Goal: Complete application form: Complete application form

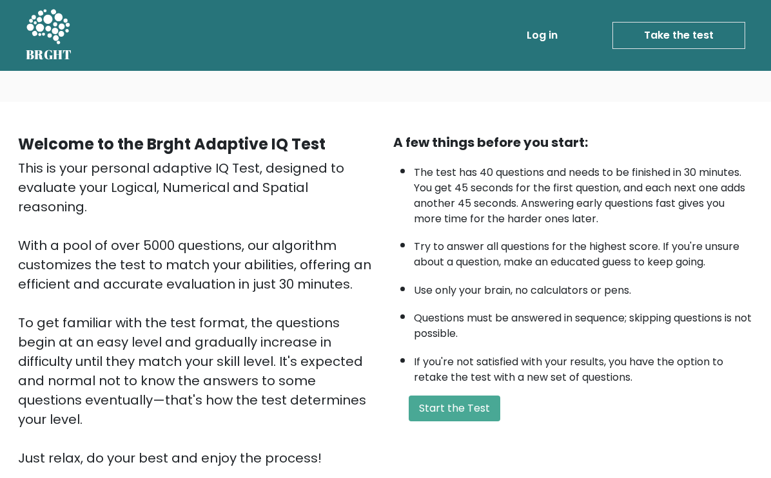
click at [311, 285] on button "Start the Test" at bounding box center [455, 409] width 92 height 26
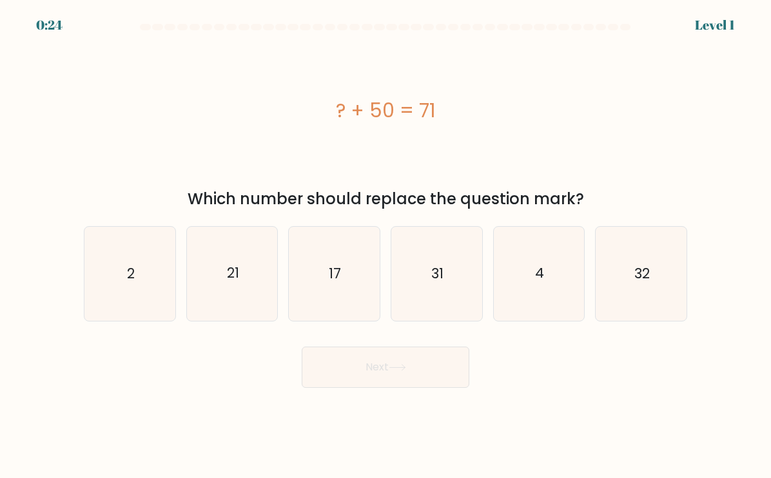
click at [240, 289] on icon "21" at bounding box center [232, 273] width 91 height 91
click at [385, 246] on input "b. 21" at bounding box center [385, 242] width 1 height 6
radio input "true"
click at [442, 388] on button "Next" at bounding box center [386, 367] width 168 height 41
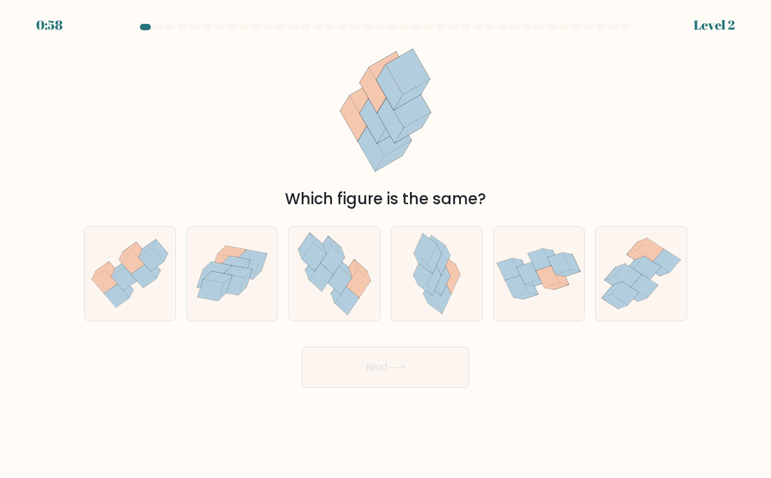
click at [146, 288] on icon at bounding box center [143, 276] width 25 height 23
click at [385, 246] on input "a." at bounding box center [385, 242] width 1 height 6
radio input "true"
click at [428, 379] on button "Next" at bounding box center [386, 367] width 168 height 41
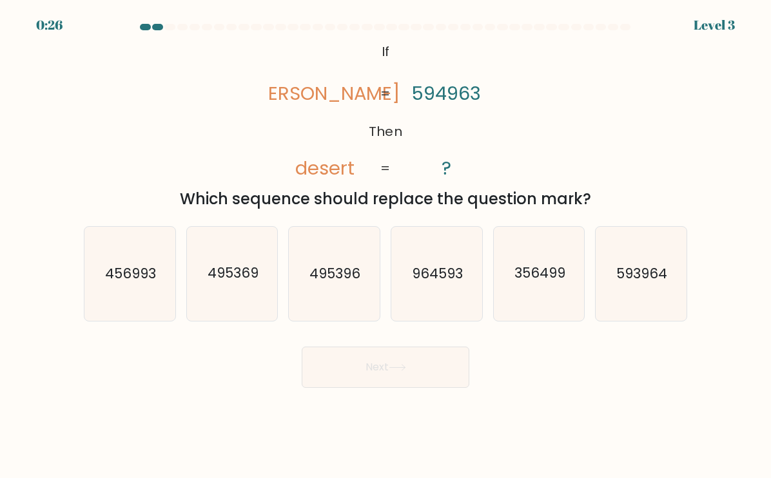
click at [458, 310] on icon "964593" at bounding box center [436, 273] width 91 height 91
click at [386, 246] on input "d. 964593" at bounding box center [385, 242] width 1 height 6
radio input "true"
click at [447, 379] on button "Next" at bounding box center [386, 367] width 168 height 41
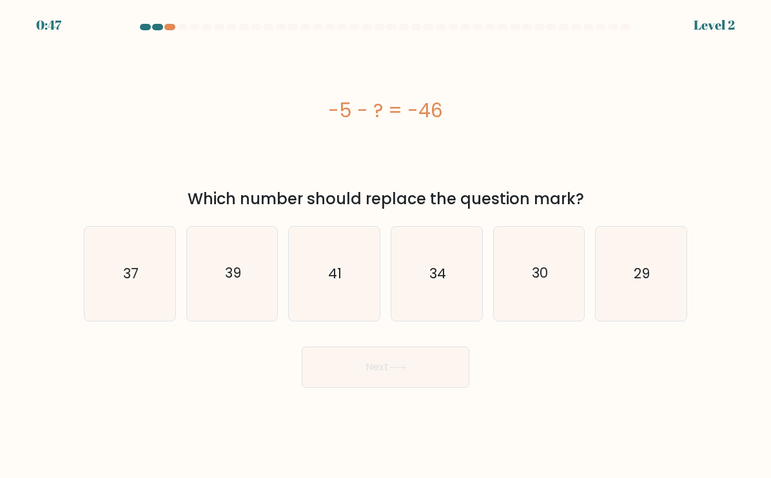
click at [358, 282] on icon "41" at bounding box center [334, 273] width 91 height 91
click at [385, 246] on input "c. 41" at bounding box center [385, 242] width 1 height 6
radio input "true"
click at [438, 376] on button "Next" at bounding box center [386, 367] width 168 height 41
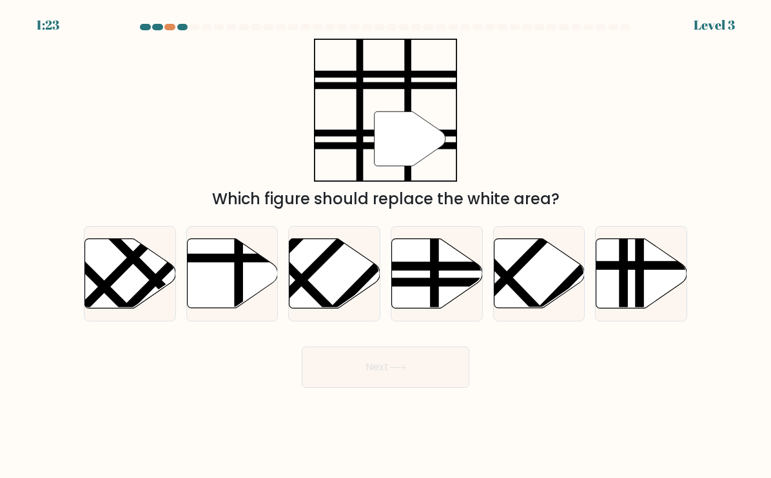
click at [440, 289] on icon at bounding box center [437, 273] width 91 height 70
click at [386, 246] on input "d." at bounding box center [385, 242] width 1 height 6
radio input "true"
click at [446, 374] on button "Next" at bounding box center [386, 367] width 168 height 41
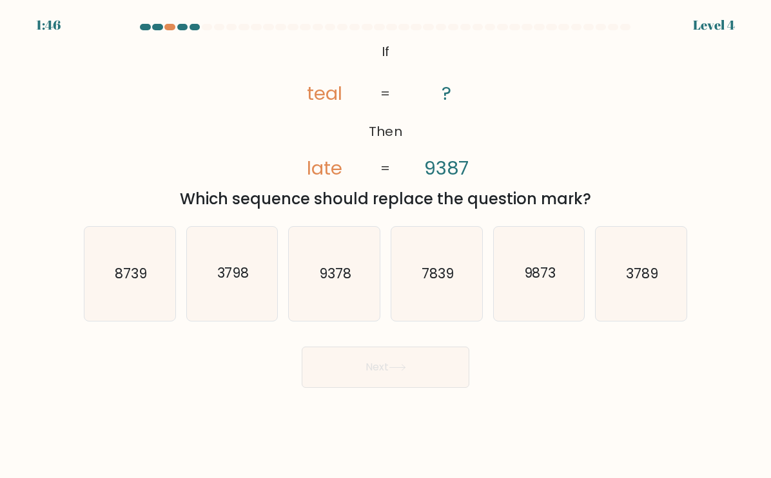
click at [442, 304] on icon "7839" at bounding box center [436, 273] width 91 height 91
click at [386, 246] on input "d. 7839" at bounding box center [385, 242] width 1 height 6
radio input "true"
click at [434, 372] on button "Next" at bounding box center [386, 367] width 168 height 41
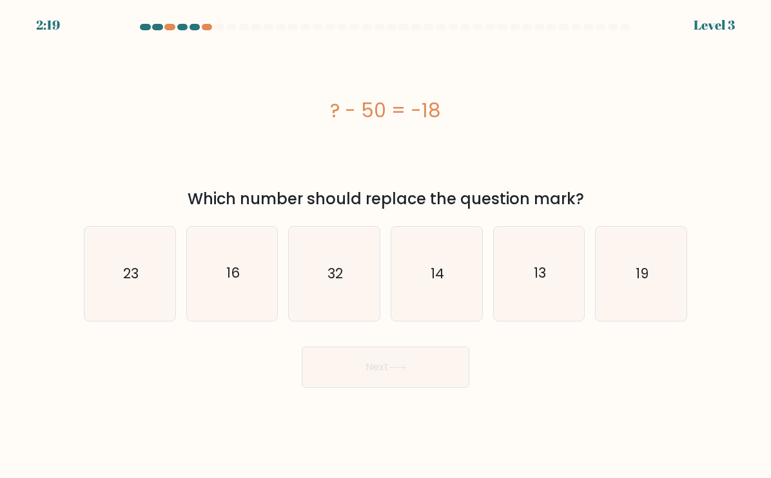
click at [361, 291] on icon "32" at bounding box center [334, 273] width 91 height 91
click at [385, 246] on input "c. 32" at bounding box center [385, 242] width 1 height 6
radio input "true"
click at [376, 372] on button "Next" at bounding box center [386, 367] width 168 height 41
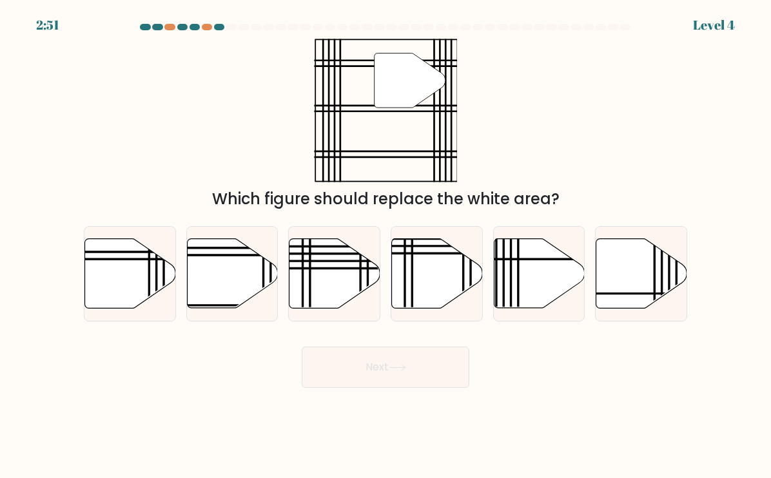
click at [226, 308] on icon at bounding box center [232, 273] width 91 height 70
click at [385, 246] on input "b." at bounding box center [385, 242] width 1 height 6
radio input "true"
click at [423, 375] on button "Next" at bounding box center [386, 367] width 168 height 41
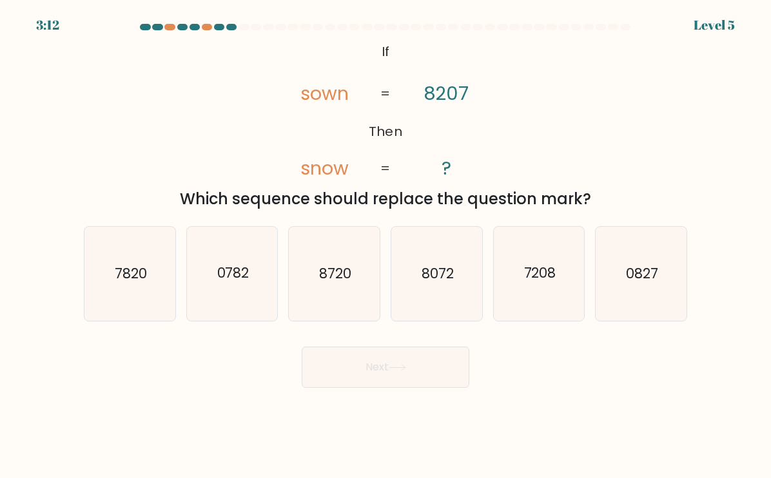
click at [354, 292] on icon "8720" at bounding box center [334, 273] width 91 height 91
click at [385, 246] on input "c. 8720" at bounding box center [385, 242] width 1 height 6
radio input "true"
click at [405, 388] on button "Next" at bounding box center [386, 367] width 168 height 41
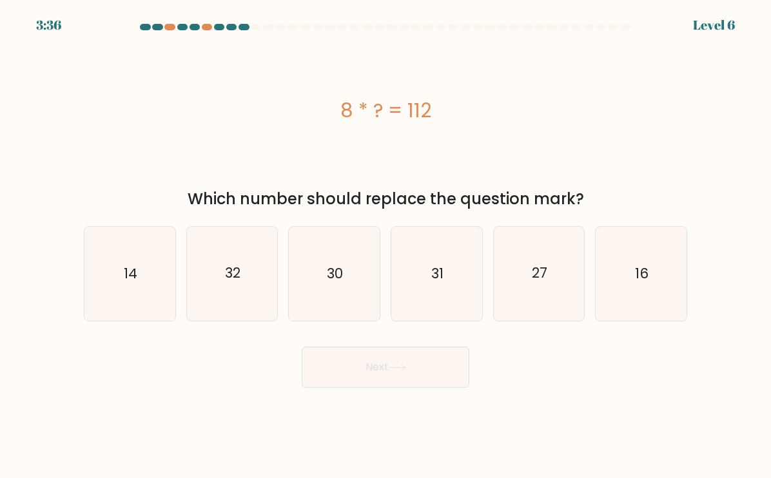
click at [648, 281] on text "16" at bounding box center [642, 273] width 14 height 19
click at [386, 246] on input "f. 16" at bounding box center [385, 242] width 1 height 6
radio input "true"
click at [399, 371] on icon at bounding box center [397, 367] width 17 height 7
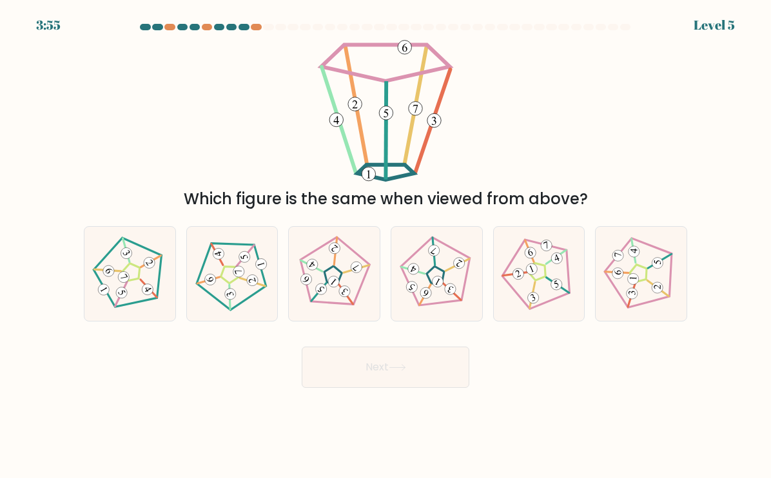
click at [340, 269] on icon at bounding box center [333, 273] width 75 height 75
click at [385, 246] on input "c." at bounding box center [385, 242] width 1 height 6
radio input "true"
click at [398, 371] on icon at bounding box center [397, 367] width 17 height 7
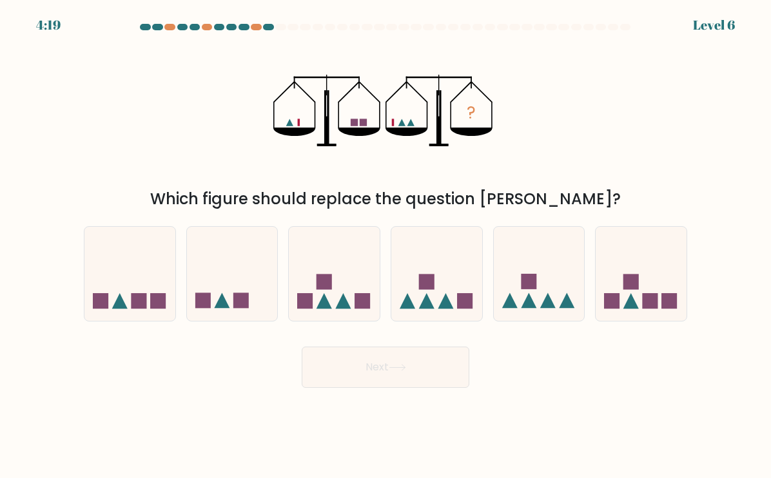
click at [446, 284] on icon at bounding box center [436, 273] width 91 height 75
click at [386, 246] on input "d." at bounding box center [385, 242] width 1 height 6
radio input "true"
click at [412, 388] on button "Next" at bounding box center [386, 367] width 168 height 41
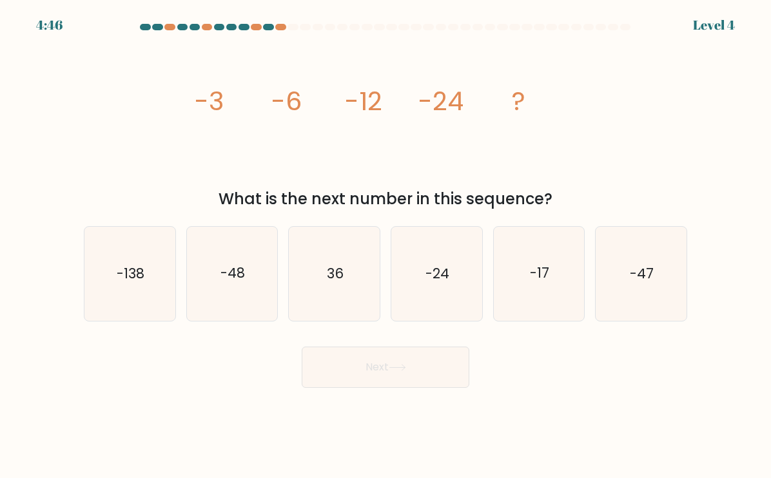
click at [637, 304] on icon "-47" at bounding box center [640, 273] width 91 height 91
click at [386, 246] on input "f. -47" at bounding box center [385, 242] width 1 height 6
radio input "true"
click at [396, 371] on icon at bounding box center [397, 367] width 17 height 7
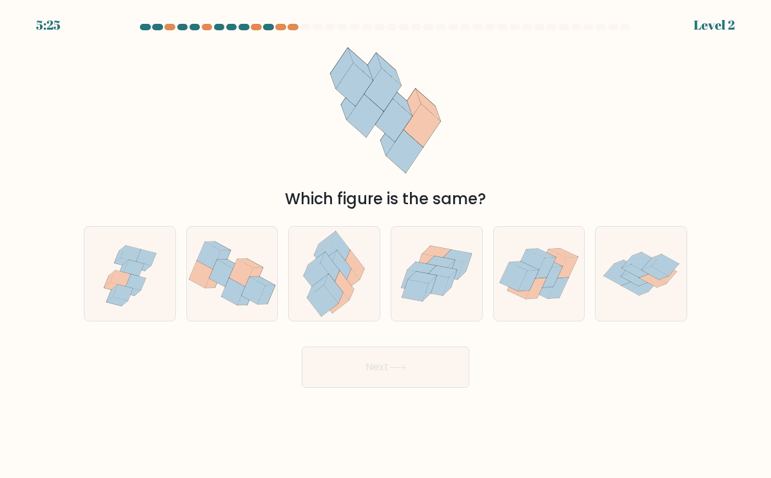
click at [445, 295] on icon at bounding box center [435, 284] width 26 height 21
click at [386, 246] on input "d." at bounding box center [385, 242] width 1 height 6
radio input "true"
click at [414, 380] on button "Next" at bounding box center [386, 367] width 168 height 41
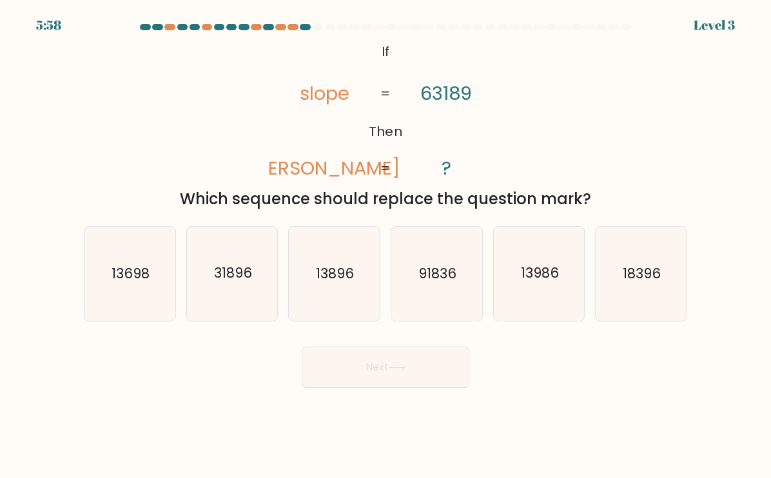
click at [246, 283] on text "31896" at bounding box center [233, 273] width 38 height 19
click at [385, 246] on input "b. 31896" at bounding box center [385, 242] width 1 height 6
radio input "true"
click at [406, 385] on button "Next" at bounding box center [386, 367] width 168 height 41
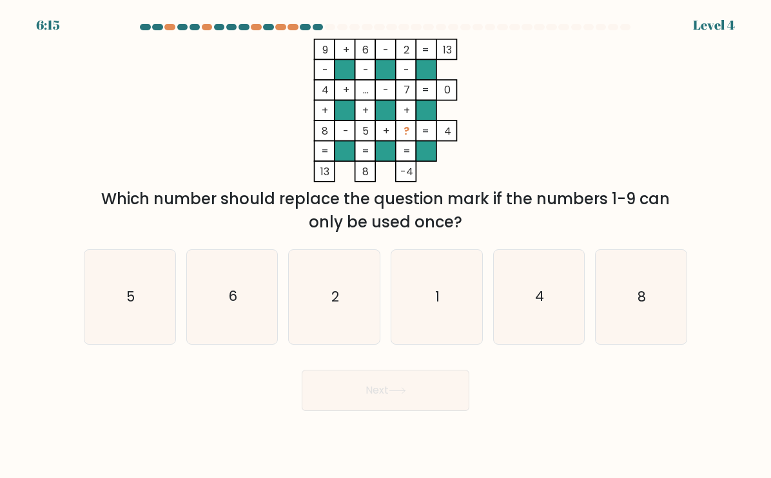
click at [439, 306] on text "1" at bounding box center [437, 296] width 5 height 19
click at [386, 246] on input "d. 1" at bounding box center [385, 242] width 1 height 6
radio input "true"
click at [425, 406] on button "Next" at bounding box center [386, 390] width 168 height 41
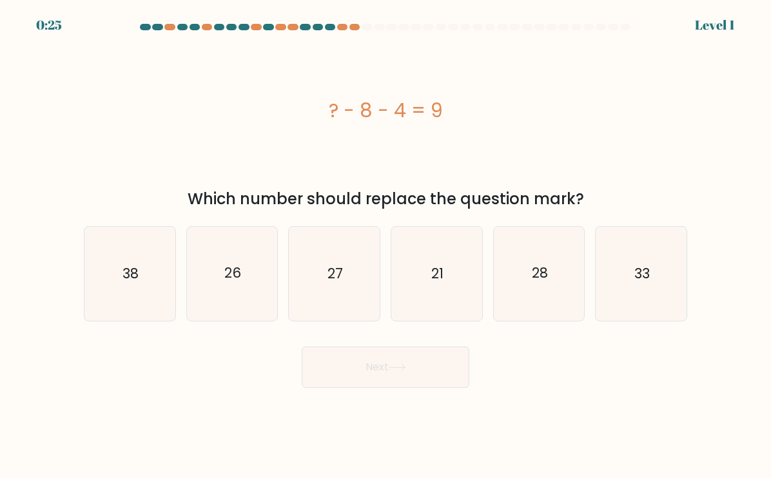
click at [427, 274] on icon "21" at bounding box center [436, 273] width 91 height 91
click at [386, 246] on input "d. 21" at bounding box center [385, 242] width 1 height 6
radio input "true"
click at [407, 372] on button "Next" at bounding box center [386, 367] width 168 height 41
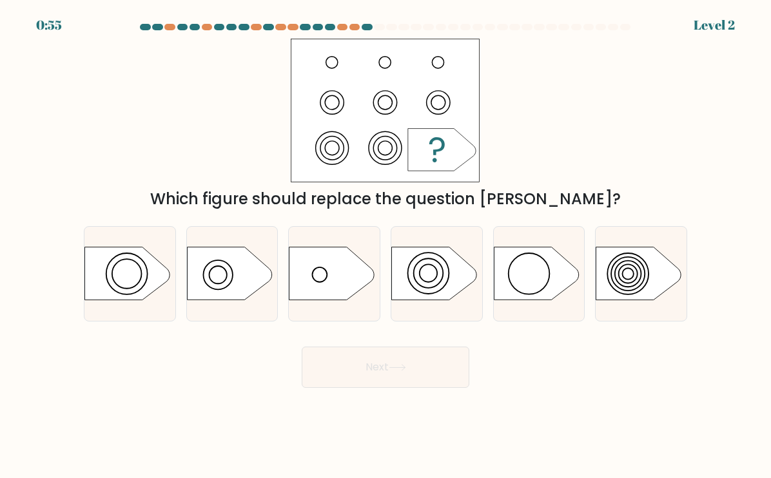
click at [440, 286] on icon at bounding box center [433, 273] width 85 height 53
click at [386, 246] on input "d." at bounding box center [385, 242] width 1 height 6
radio input "true"
click at [404, 371] on icon at bounding box center [397, 367] width 17 height 7
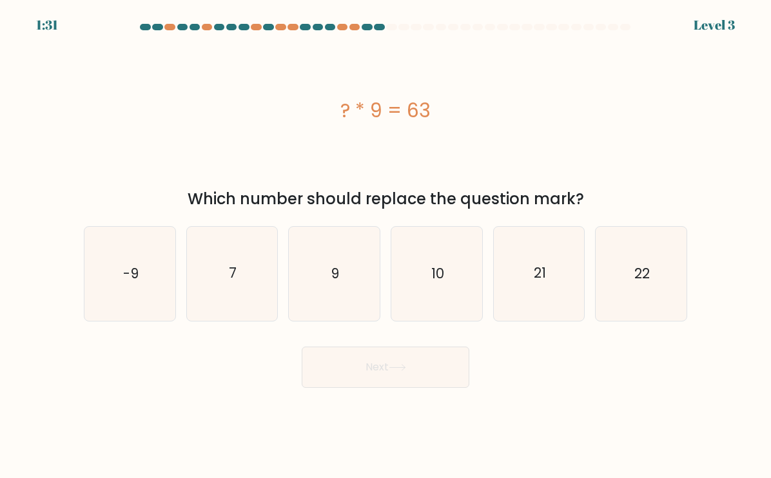
click at [240, 280] on icon "7" at bounding box center [232, 273] width 91 height 91
click at [385, 246] on input "b. 7" at bounding box center [385, 242] width 1 height 6
radio input "true"
click at [414, 382] on button "Next" at bounding box center [386, 367] width 168 height 41
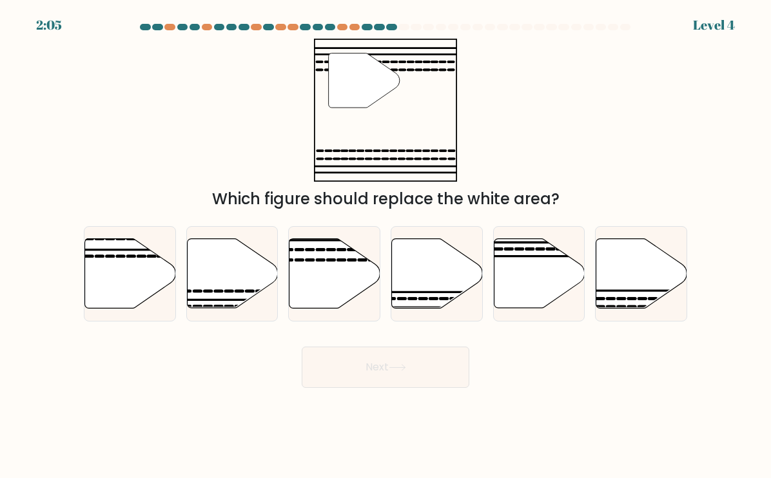
click at [320, 276] on icon at bounding box center [334, 273] width 91 height 70
click at [385, 246] on input "c." at bounding box center [385, 242] width 1 height 6
radio input "true"
click at [418, 376] on button "Next" at bounding box center [386, 367] width 168 height 41
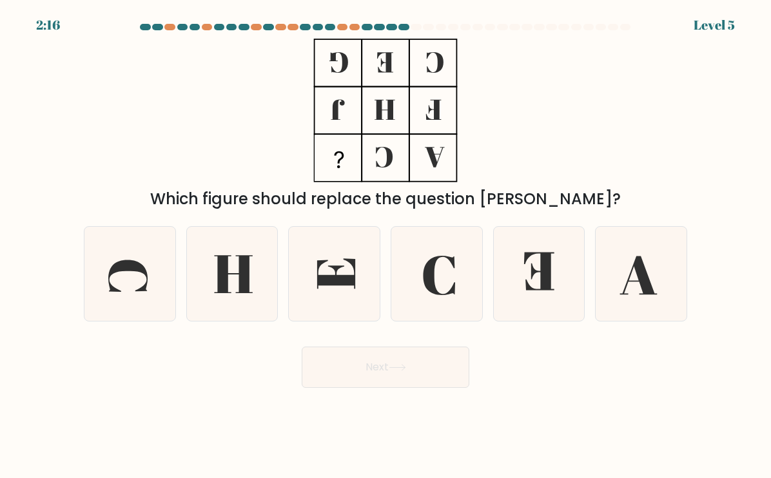
click at [533, 292] on icon at bounding box center [539, 273] width 91 height 91
click at [386, 246] on input "e." at bounding box center [385, 242] width 1 height 6
radio input "true"
click at [406, 371] on icon at bounding box center [397, 367] width 17 height 7
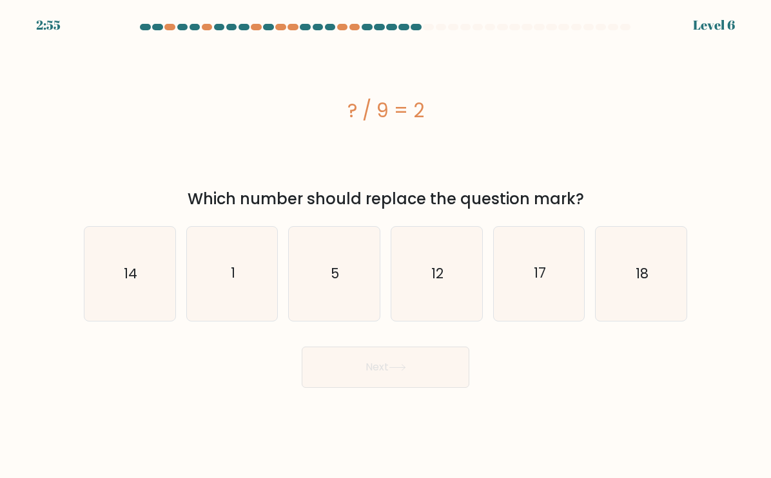
click at [648, 306] on icon "18" at bounding box center [640, 273] width 91 height 91
click at [386, 246] on input "f. 18" at bounding box center [385, 242] width 1 height 6
radio input "true"
click at [409, 388] on button "Next" at bounding box center [386, 367] width 168 height 41
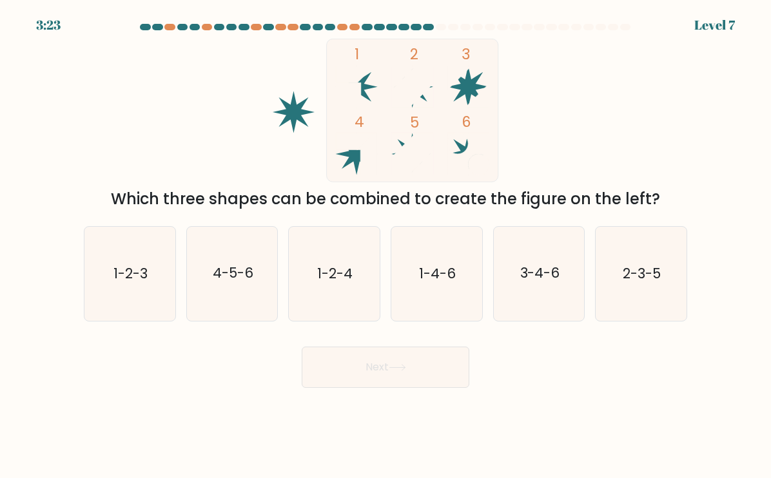
click at [641, 283] on text "2-3-5" at bounding box center [642, 273] width 38 height 19
click at [386, 246] on input "f. 2-3-5" at bounding box center [385, 242] width 1 height 6
radio input "true"
click at [406, 371] on icon at bounding box center [397, 367] width 17 height 7
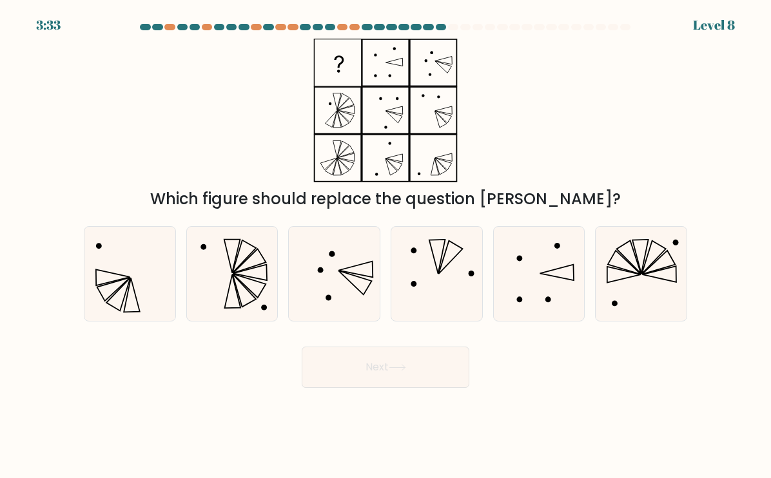
click at [130, 289] on icon at bounding box center [129, 273] width 91 height 91
click at [385, 246] on input "a." at bounding box center [385, 242] width 1 height 6
radio input "true"
click at [404, 385] on button "Next" at bounding box center [386, 367] width 168 height 41
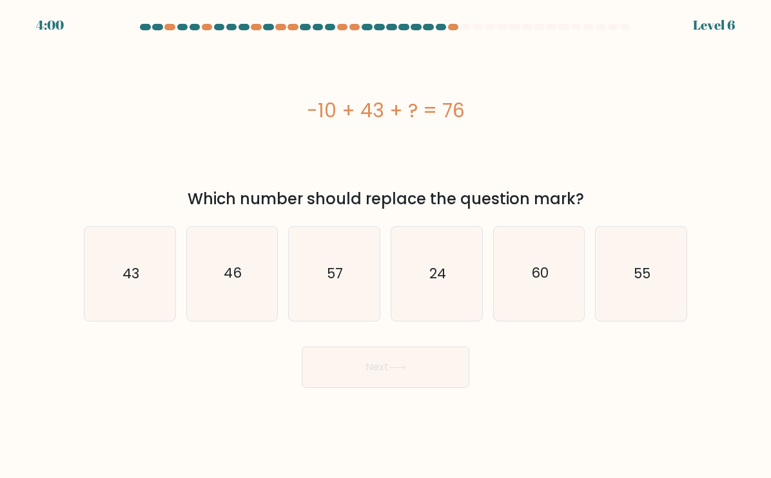
click at [137, 305] on icon "43" at bounding box center [129, 273] width 91 height 91
click at [385, 246] on input "a. 43" at bounding box center [385, 242] width 1 height 6
radio input "true"
click at [425, 377] on button "Next" at bounding box center [386, 367] width 168 height 41
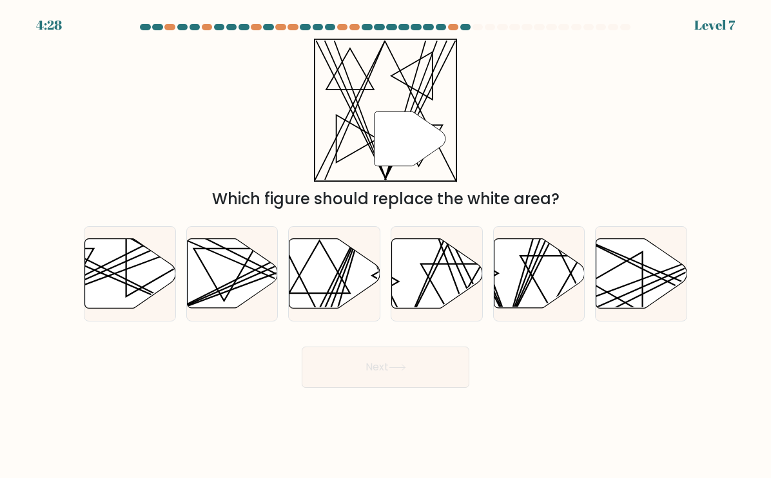
click at [525, 302] on line at bounding box center [552, 237] width 90 height 178
click at [386, 246] on input "e." at bounding box center [385, 242] width 1 height 6
radio input "true"
click at [391, 377] on button "Next" at bounding box center [386, 367] width 168 height 41
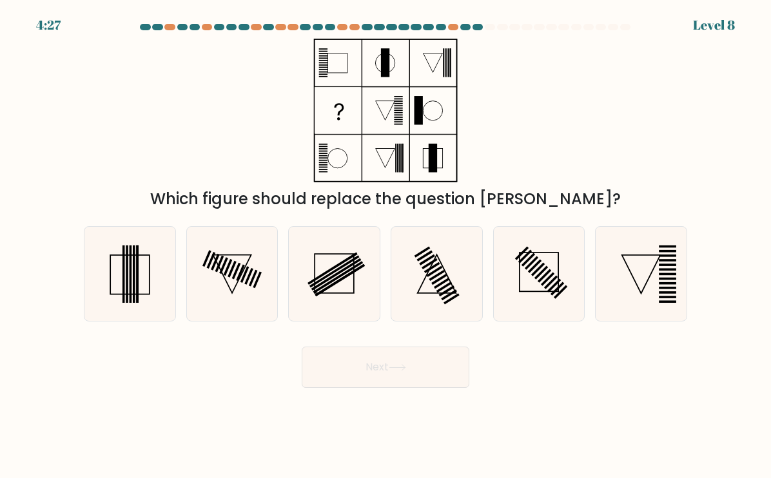
click at [138, 300] on rect at bounding box center [137, 274] width 3 height 57
click at [385, 246] on input "a." at bounding box center [385, 242] width 1 height 6
radio input "true"
click at [374, 375] on button "Next" at bounding box center [386, 367] width 168 height 41
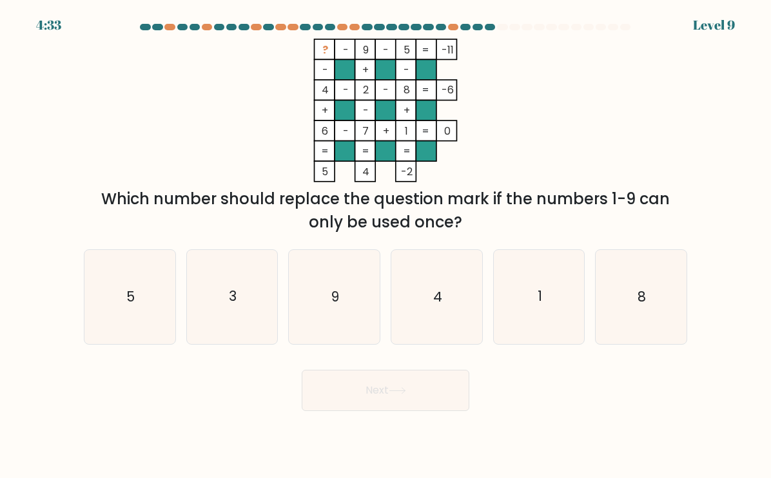
click at [136, 298] on icon "5" at bounding box center [129, 296] width 91 height 91
click at [385, 246] on input "a. 5" at bounding box center [385, 242] width 1 height 6
radio input "true"
click at [404, 409] on button "Next" at bounding box center [386, 390] width 168 height 41
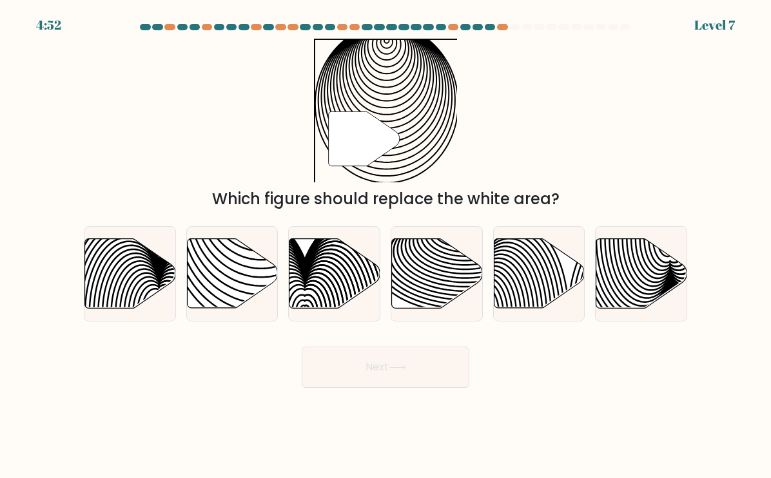
click at [246, 288] on icon at bounding box center [261, 238] width 183 height 183
click at [385, 246] on input "b." at bounding box center [385, 242] width 1 height 6
radio input "true"
click at [386, 386] on button "Next" at bounding box center [386, 367] width 168 height 41
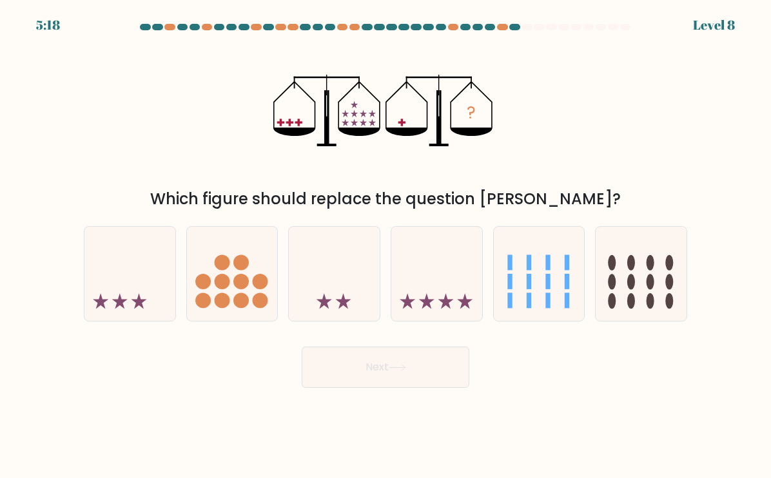
click at [139, 280] on icon at bounding box center [129, 273] width 91 height 75
click at [385, 246] on input "a." at bounding box center [385, 242] width 1 height 6
radio input "true"
click at [407, 388] on button "Next" at bounding box center [386, 367] width 168 height 41
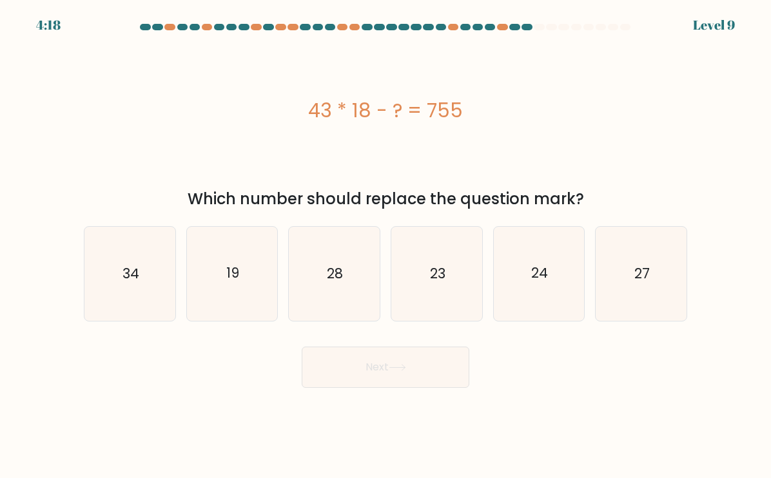
click at [220, 282] on icon "19" at bounding box center [232, 273] width 91 height 91
click at [385, 246] on input "b. 19" at bounding box center [385, 242] width 1 height 6
radio input "true"
click at [421, 382] on button "Next" at bounding box center [386, 367] width 168 height 41
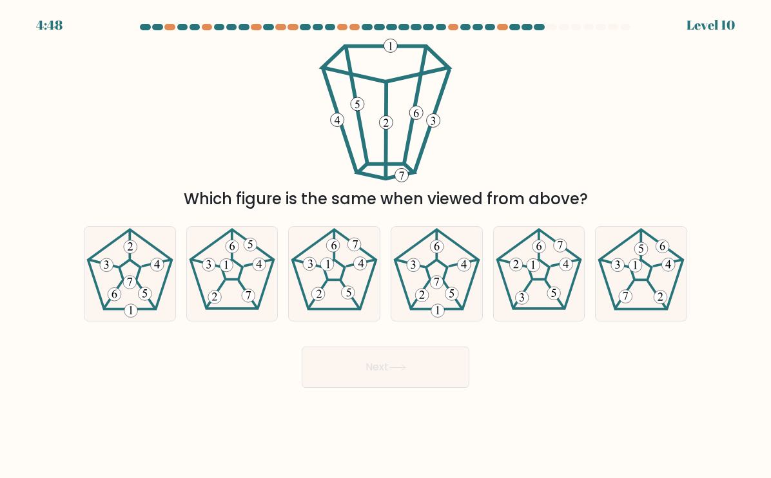
click at [663, 287] on icon at bounding box center [640, 273] width 91 height 91
click at [386, 246] on input "f." at bounding box center [385, 242] width 1 height 6
radio input "true"
click at [406, 371] on icon at bounding box center [397, 367] width 17 height 7
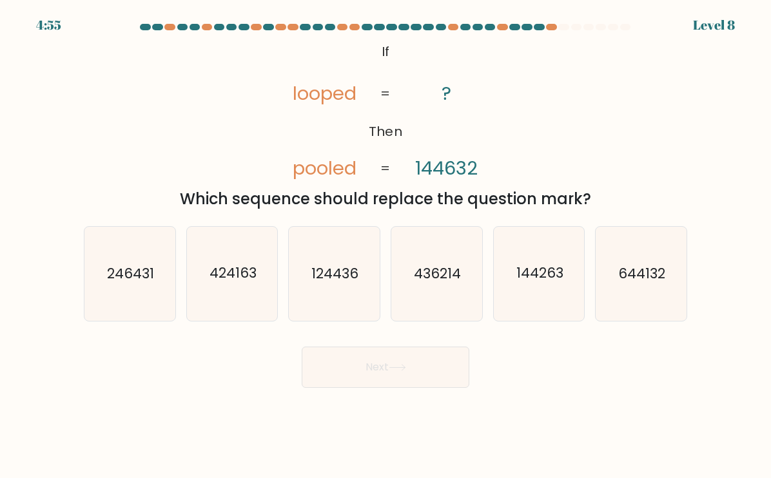
click at [659, 283] on text "644132" at bounding box center [642, 273] width 47 height 19
click at [386, 246] on input "f. 644132" at bounding box center [385, 242] width 1 height 6
radio input "true"
click at [385, 382] on button "Next" at bounding box center [386, 367] width 168 height 41
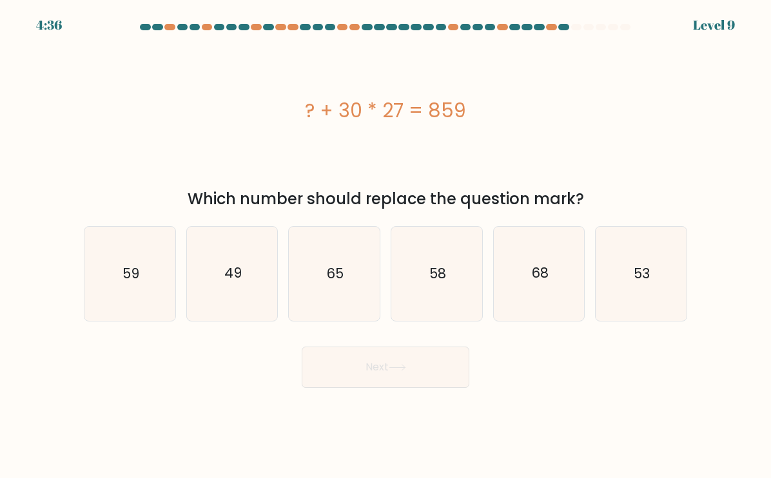
click at [238, 283] on text "49" at bounding box center [232, 273] width 17 height 19
click at [385, 246] on input "b. 49" at bounding box center [385, 242] width 1 height 6
radio input "true"
click at [406, 371] on icon at bounding box center [397, 367] width 17 height 7
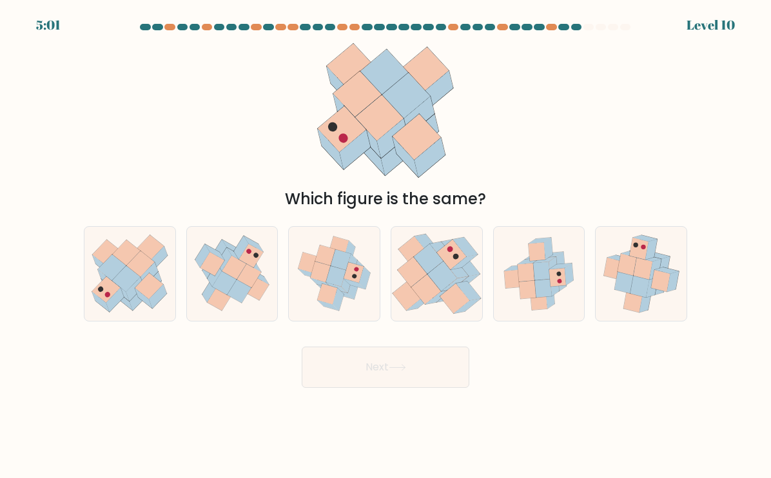
click at [229, 278] on icon at bounding box center [234, 268] width 24 height 24
click at [385, 246] on input "b." at bounding box center [385, 242] width 1 height 6
radio input "true"
click at [434, 376] on button "Next" at bounding box center [386, 367] width 168 height 41
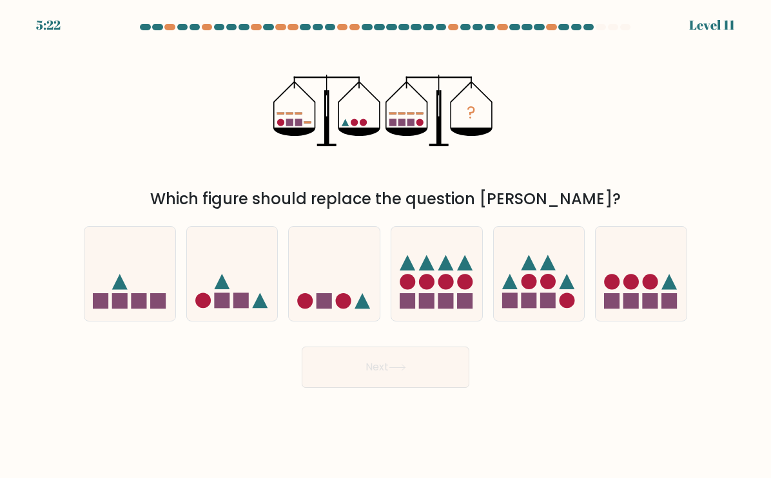
click at [659, 289] on icon at bounding box center [640, 273] width 91 height 75
click at [386, 246] on input "f." at bounding box center [385, 242] width 1 height 6
radio input "true"
click at [423, 385] on button "Next" at bounding box center [386, 367] width 168 height 41
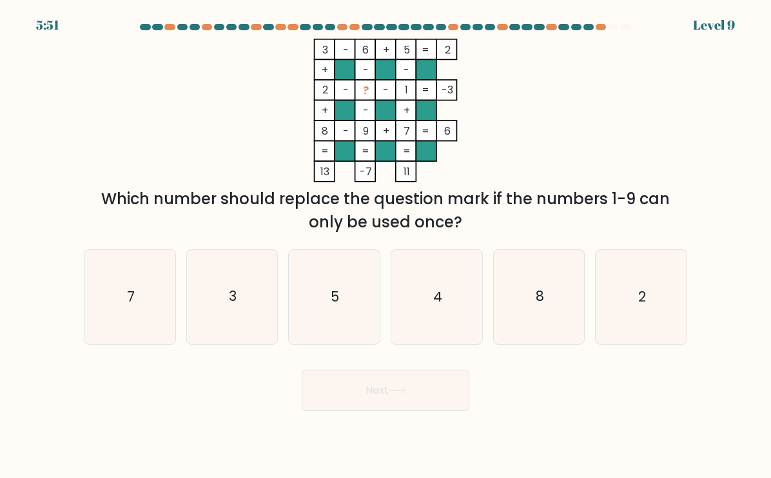
click at [430, 309] on icon "4" at bounding box center [436, 296] width 91 height 91
click at [386, 246] on input "d. 4" at bounding box center [385, 242] width 1 height 6
radio input "true"
click at [414, 408] on button "Next" at bounding box center [386, 390] width 168 height 41
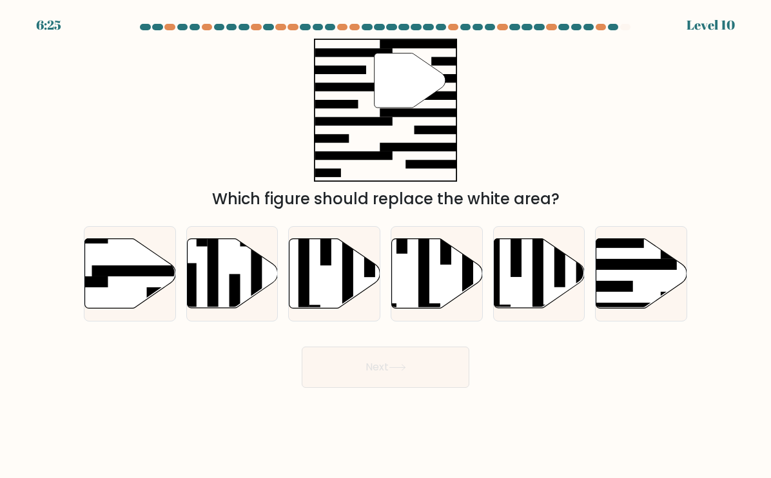
click at [125, 269] on icon at bounding box center [130, 273] width 91 height 70
click at [385, 246] on input "a." at bounding box center [385, 242] width 1 height 6
radio input "true"
click at [411, 378] on button "Next" at bounding box center [386, 367] width 168 height 41
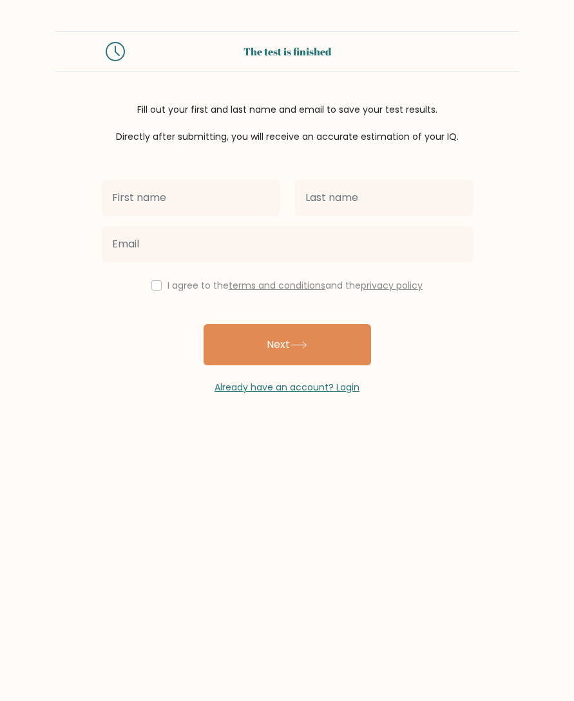
click at [282, 351] on button "Next" at bounding box center [288, 344] width 168 height 41
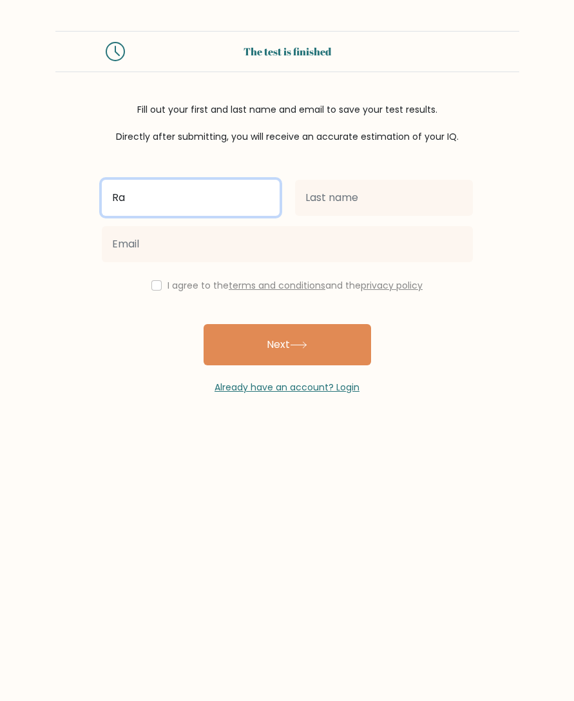
type input "R"
type input "Rajesh"
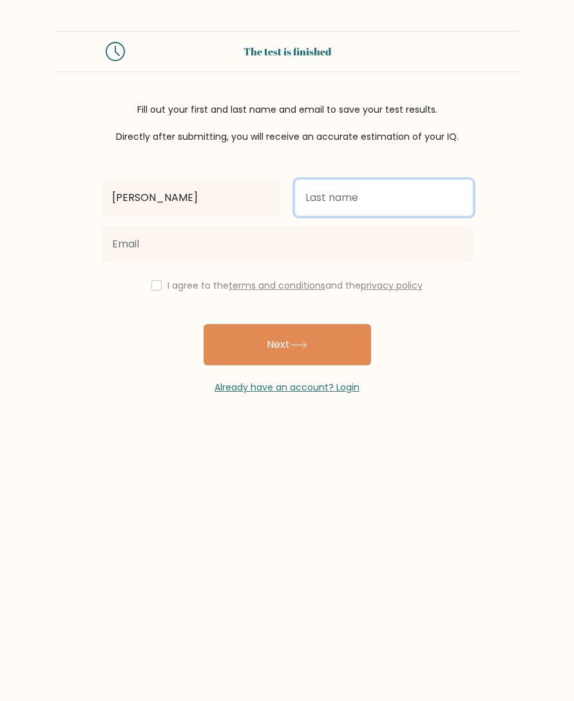
click at [402, 206] on input "text" at bounding box center [384, 198] width 178 height 36
type input "BANDARU"
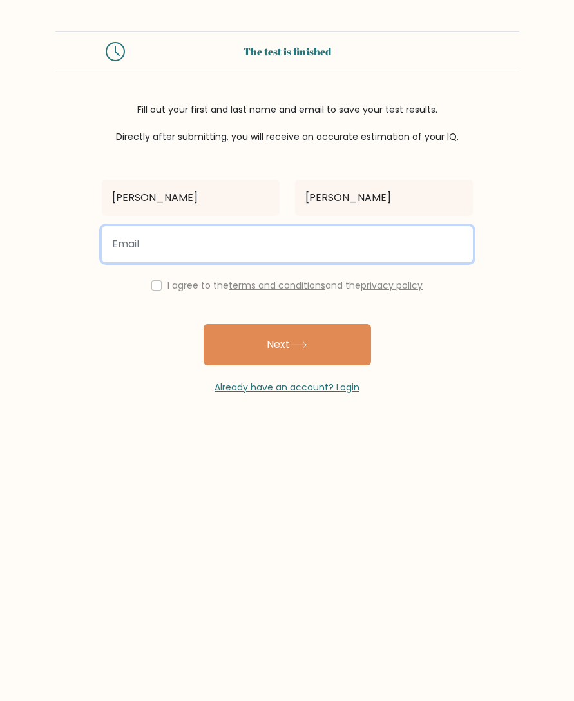
click at [280, 252] on input "email" at bounding box center [287, 244] width 371 height 36
type input "rahulrajesh.950@gmail.com"
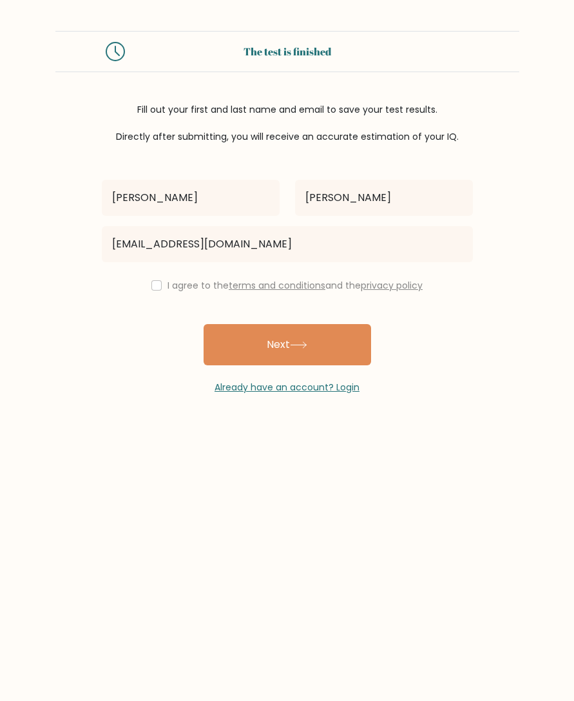
click at [317, 336] on button "Next" at bounding box center [288, 344] width 168 height 41
click at [152, 287] on input "checkbox" at bounding box center [156, 285] width 10 height 10
checkbox input "true"
click at [327, 363] on button "Next" at bounding box center [288, 344] width 168 height 41
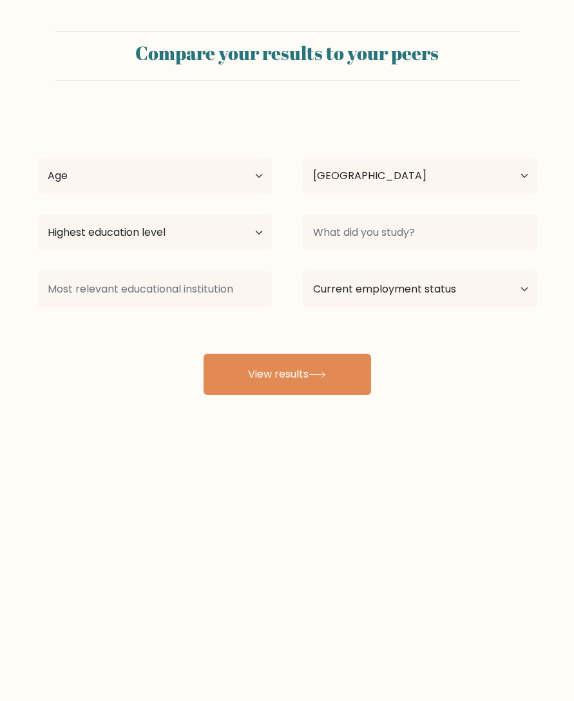
select select "IN"
click at [311, 367] on button "View results" at bounding box center [288, 374] width 168 height 41
click at [261, 173] on select "Age Under 18 years old 18-24 years old 25-34 years old 35-44 years old 45-54 ye…" at bounding box center [154, 176] width 235 height 36
select select "18_24"
click at [210, 242] on select "Highest education level No schooling Primary Lower Secondary Upper Secondary Oc…" at bounding box center [154, 233] width 235 height 36
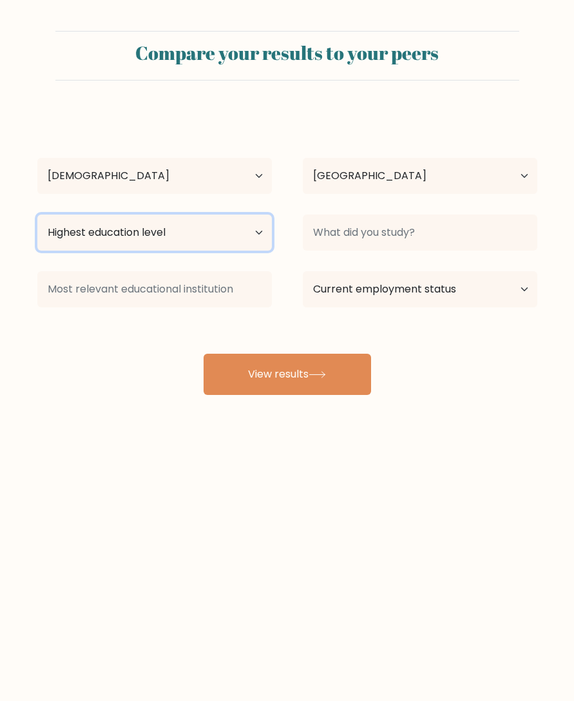
select select "primary"
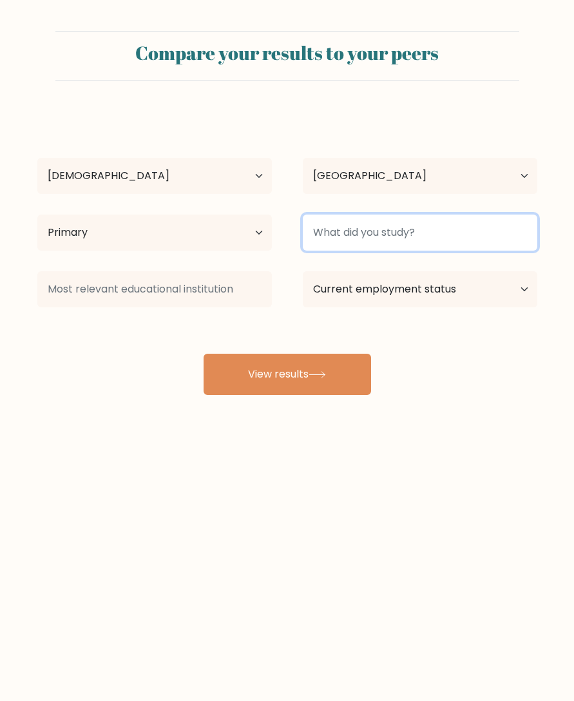
click at [393, 229] on input at bounding box center [420, 233] width 235 height 36
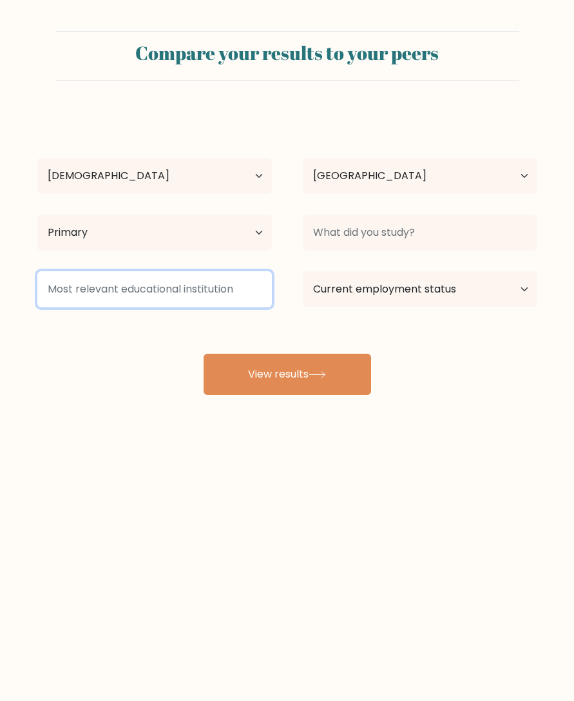
click at [207, 300] on input at bounding box center [154, 289] width 235 height 36
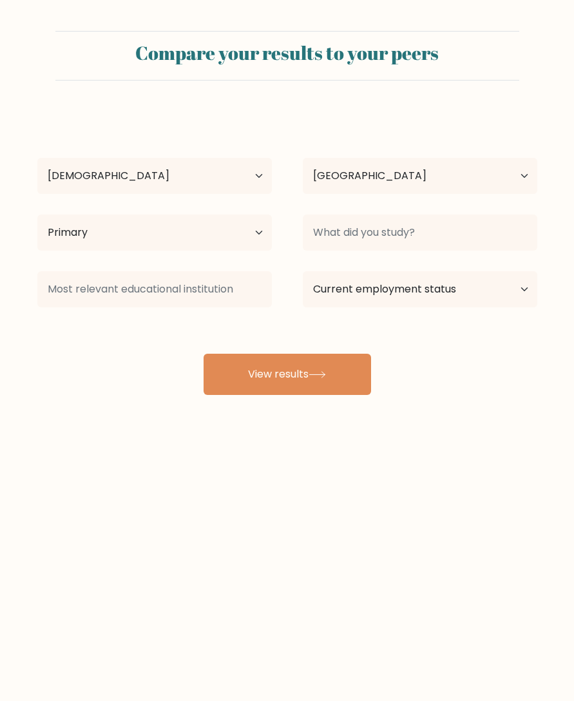
click at [316, 390] on button "View results" at bounding box center [288, 374] width 168 height 41
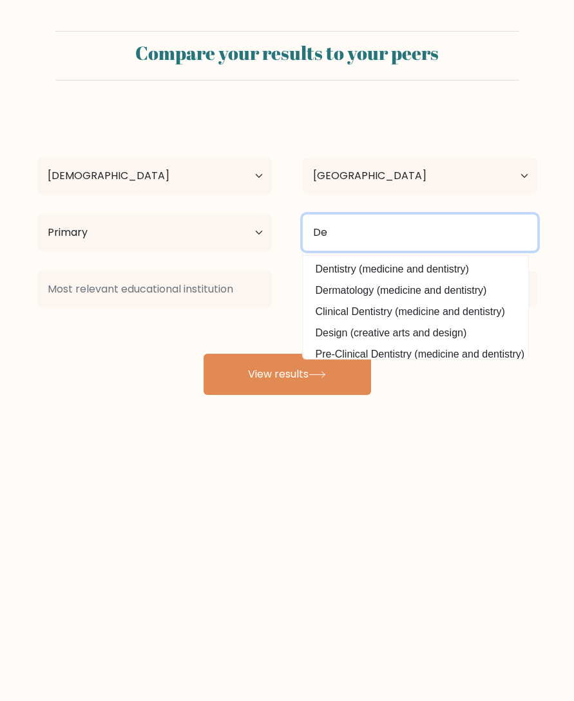
type input "De"
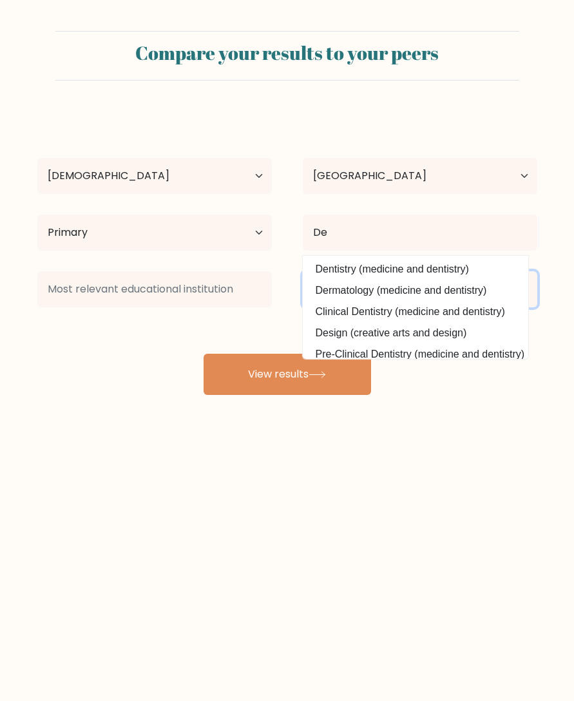
click at [425, 288] on select "Current employment status Employed Student Retired Other / prefer not to answer" at bounding box center [420, 289] width 235 height 36
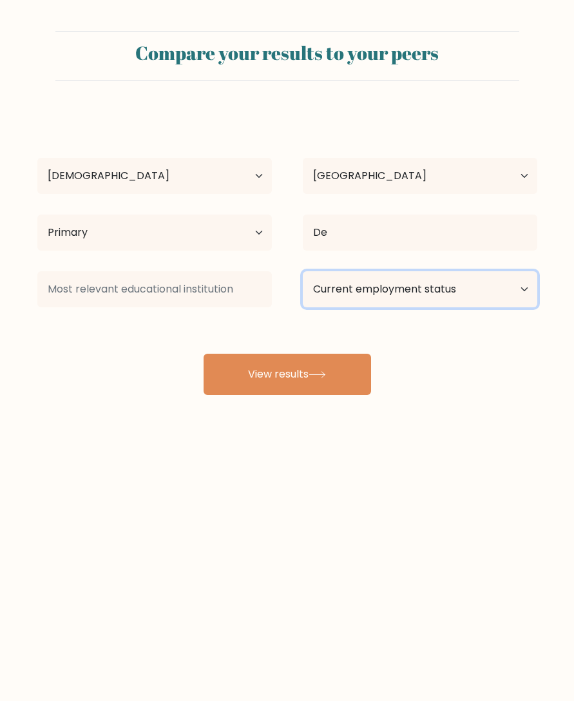
select select "employed"
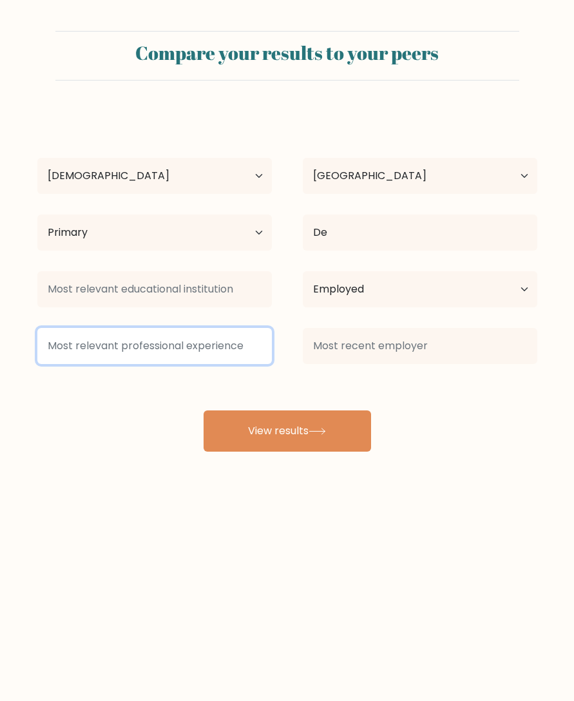
click at [244, 354] on input at bounding box center [154, 346] width 235 height 36
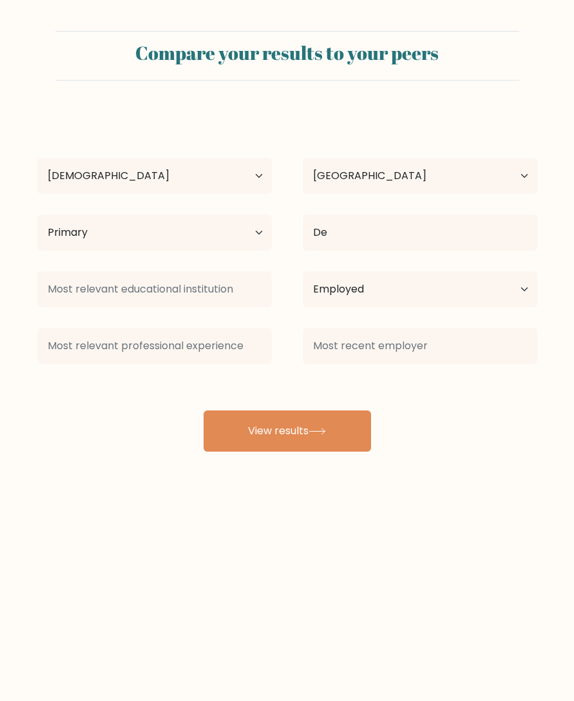
click at [325, 439] on button "View results" at bounding box center [288, 431] width 168 height 41
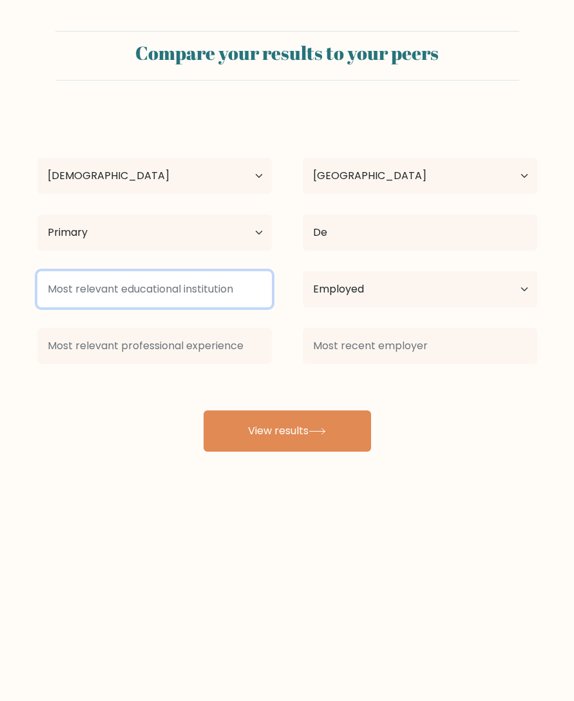
click at [320, 440] on button "View results" at bounding box center [288, 431] width 168 height 41
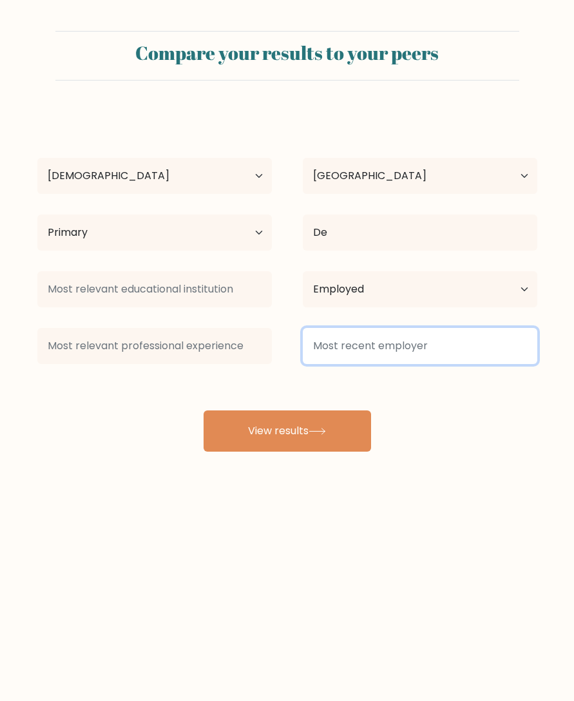
click at [392, 358] on input at bounding box center [420, 346] width 235 height 36
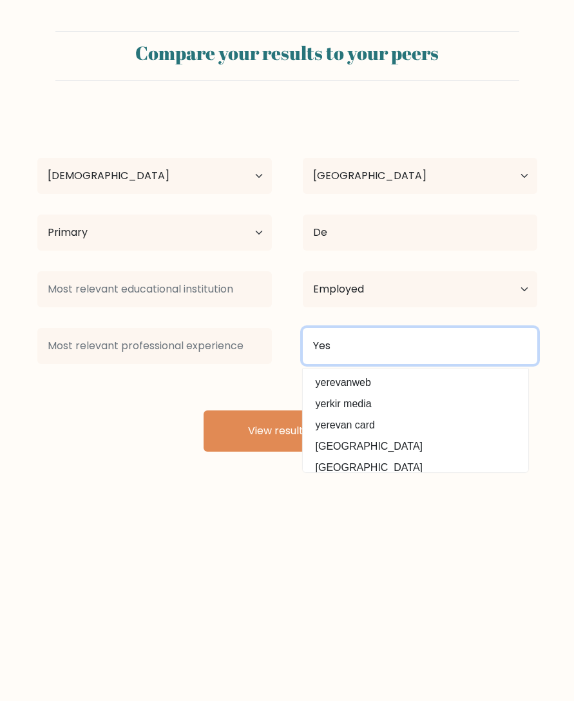
type input "Yes"
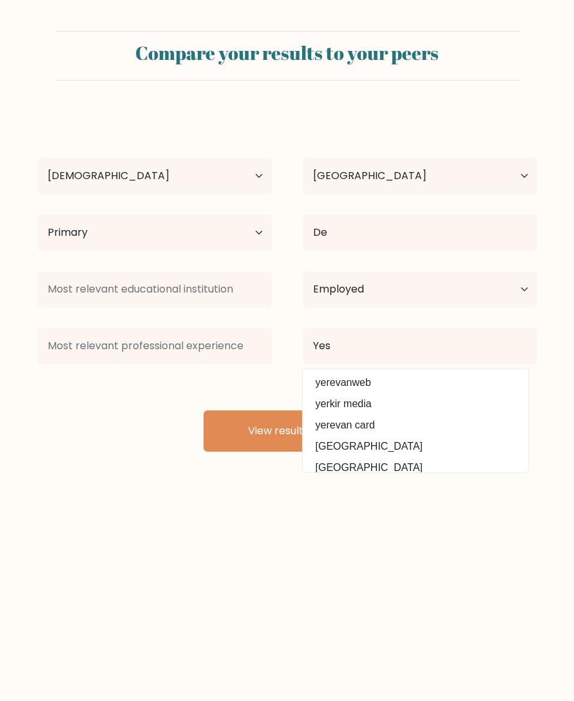
click at [296, 436] on button "View results" at bounding box center [288, 431] width 168 height 41
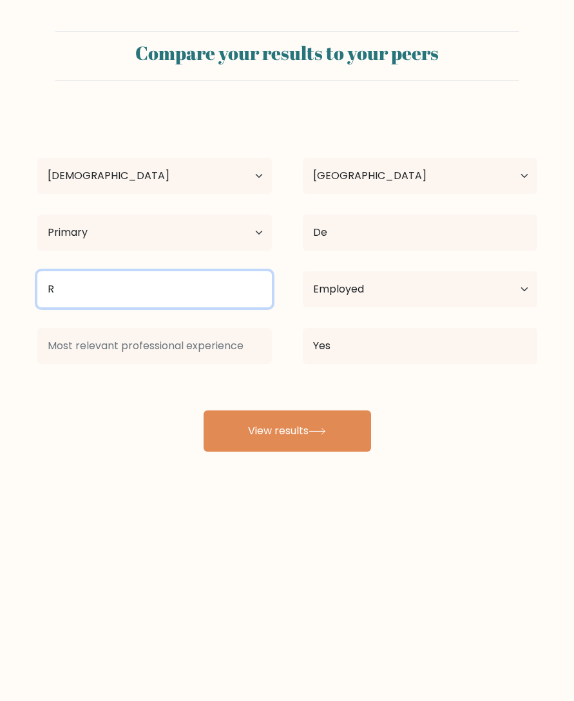
type input "R"
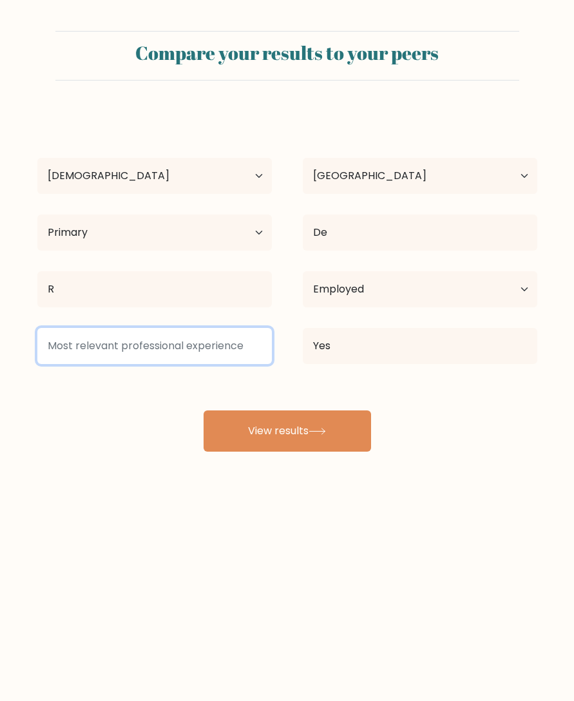
click at [229, 336] on input at bounding box center [154, 346] width 235 height 36
type input "T"
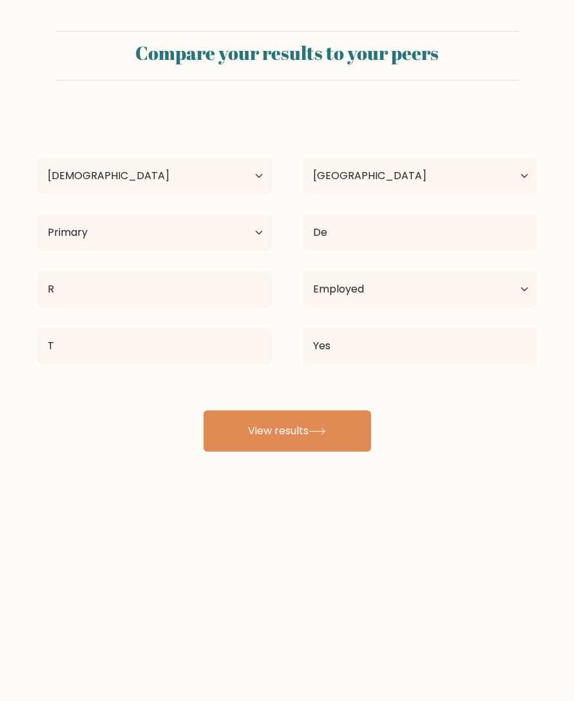
click at [325, 421] on button "View results" at bounding box center [288, 431] width 168 height 41
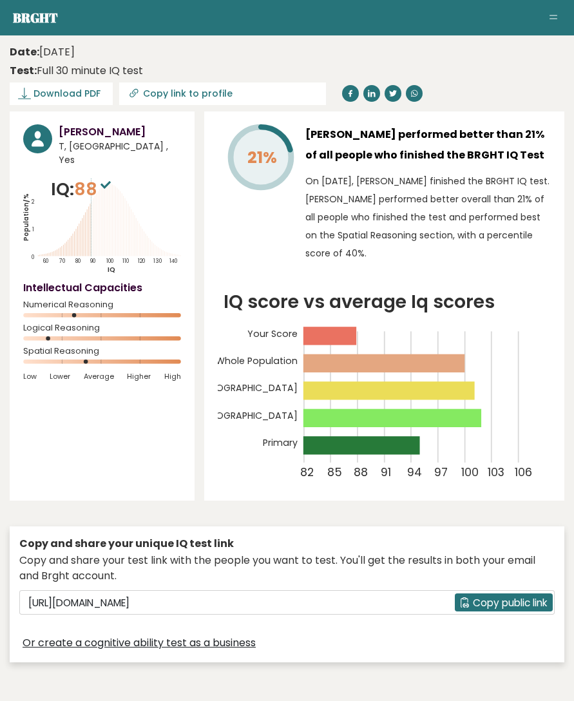
click at [106, 181] on icon at bounding box center [106, 185] width 10 height 8
click at [510, 601] on span "Copy public link" at bounding box center [510, 602] width 74 height 15
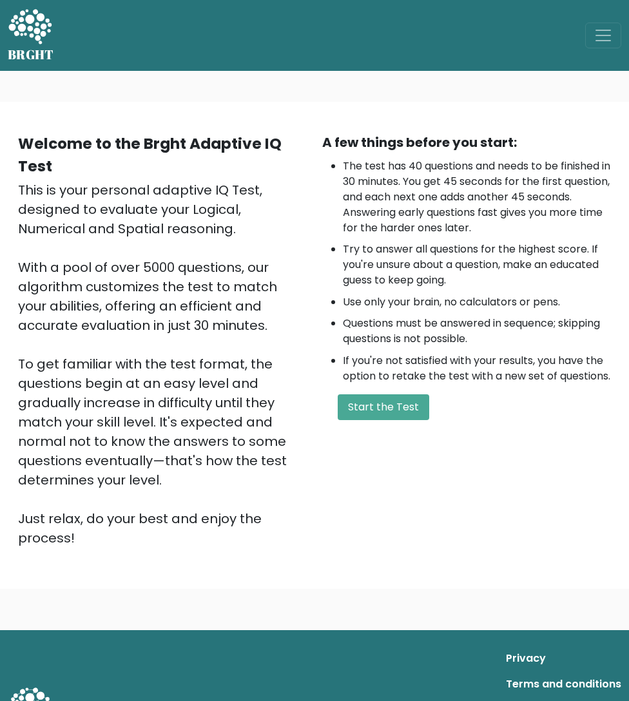
click at [602, 34] on span "Toggle navigation" at bounding box center [603, 35] width 19 height 19
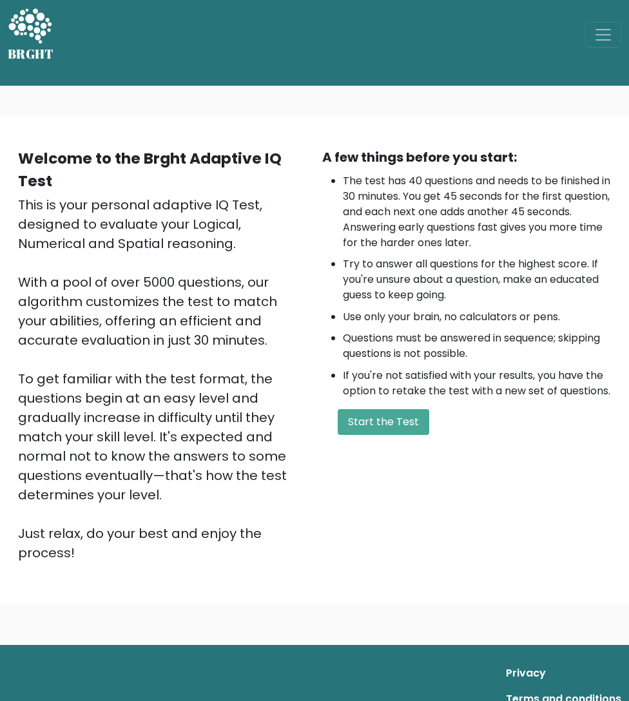
scroll to position [1, 0]
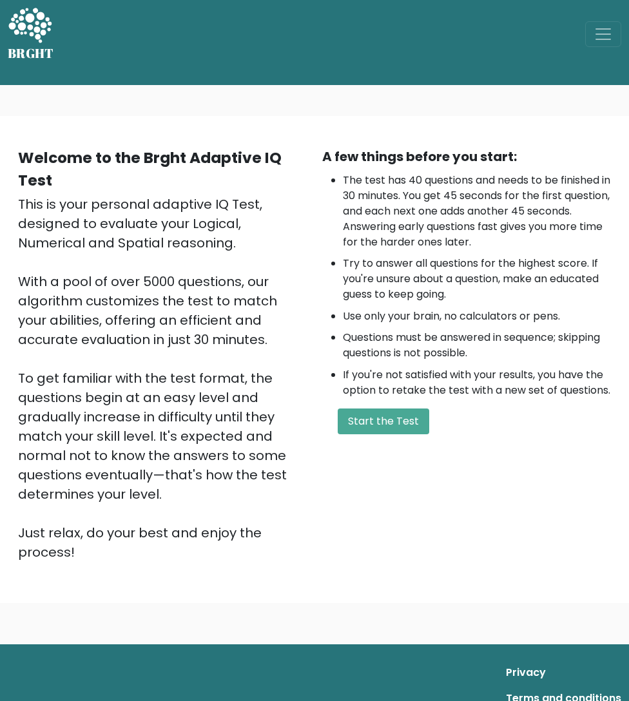
click at [595, 36] on span "Toggle navigation" at bounding box center [603, 33] width 19 height 19
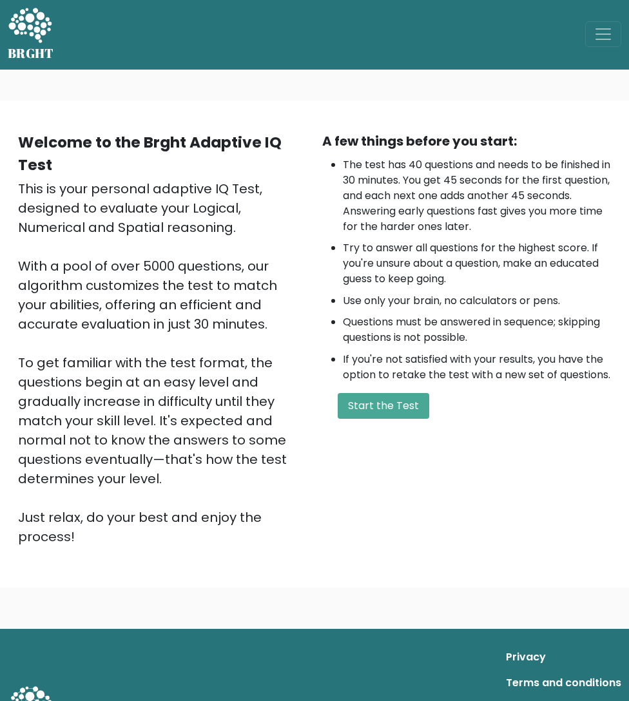
click at [385, 405] on button "Start the Test" at bounding box center [384, 406] width 92 height 26
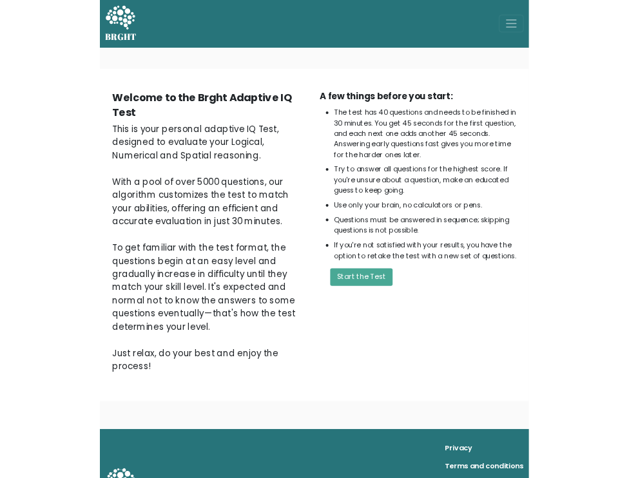
scroll to position [113, 0]
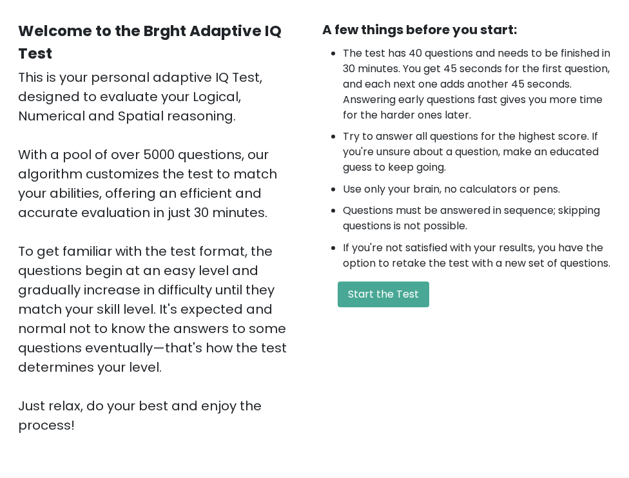
click at [394, 295] on button "Start the Test" at bounding box center [384, 295] width 92 height 26
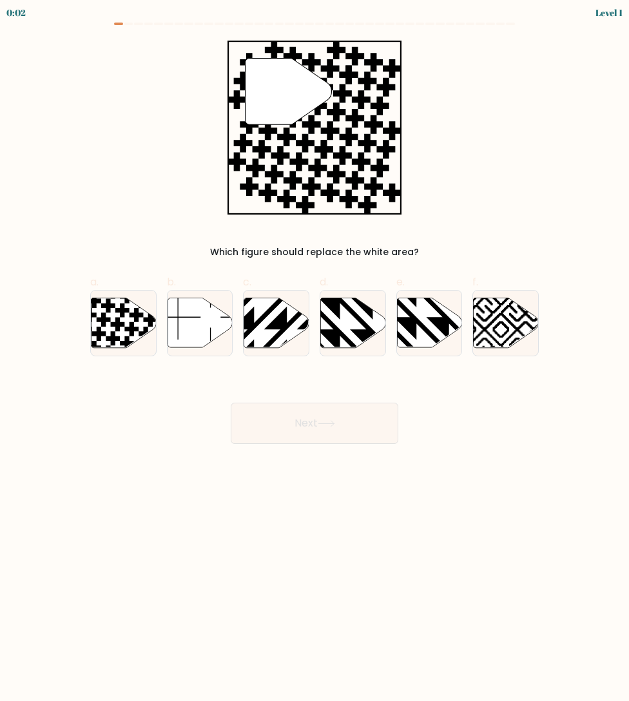
click at [172, 333] on icon at bounding box center [200, 323] width 65 height 50
click at [314, 351] on input "b." at bounding box center [314, 355] width 1 height 8
radio input "true"
click at [378, 428] on button "Next" at bounding box center [315, 423] width 168 height 41
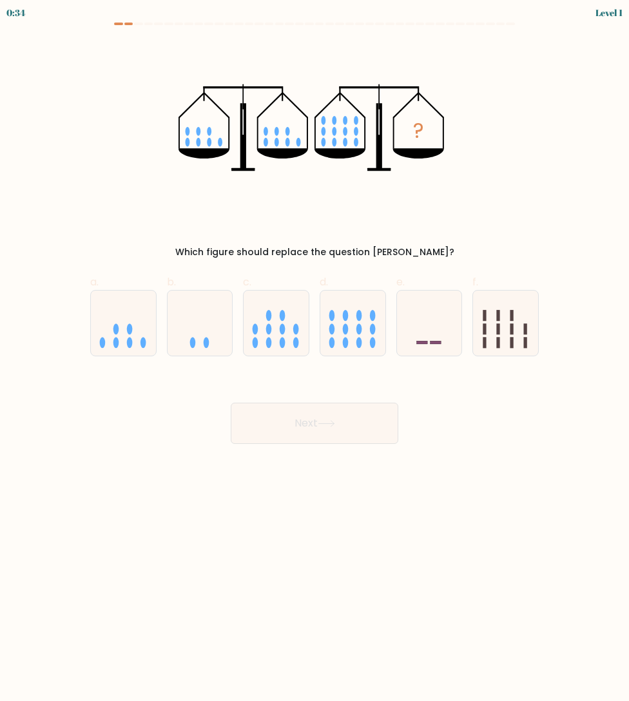
click at [363, 325] on icon at bounding box center [352, 322] width 65 height 53
click at [315, 351] on input "d." at bounding box center [314, 355] width 1 height 8
radio input "true"
click at [354, 432] on button "Next" at bounding box center [315, 423] width 168 height 41
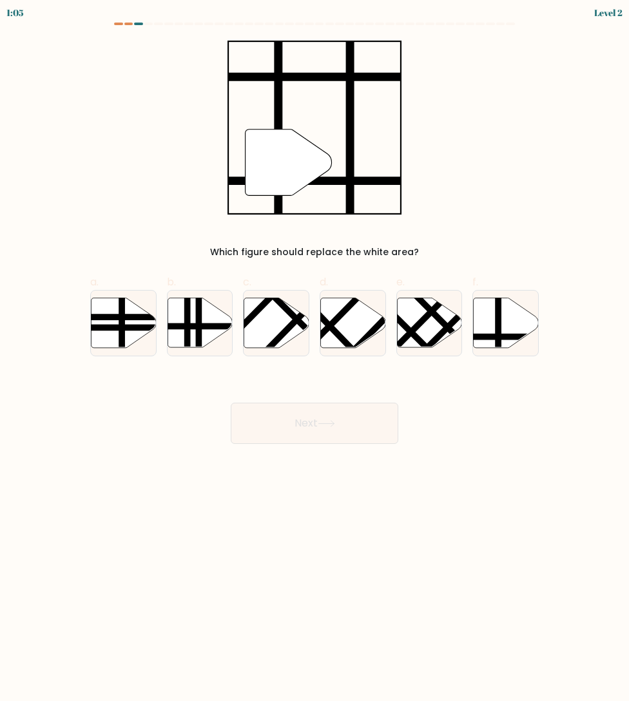
click at [505, 309] on icon at bounding box center [506, 323] width 65 height 50
click at [315, 351] on input "f." at bounding box center [314, 355] width 1 height 8
radio input "true"
click at [330, 431] on button "Next" at bounding box center [315, 423] width 168 height 41
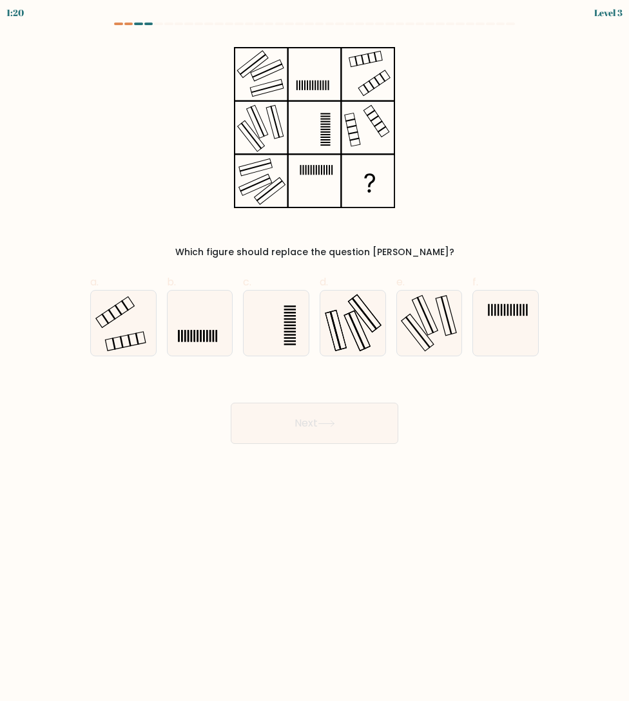
click at [132, 316] on icon at bounding box center [123, 323] width 65 height 65
click at [314, 351] on input "a." at bounding box center [314, 355] width 1 height 8
radio input "true"
click at [363, 421] on button "Next" at bounding box center [315, 423] width 168 height 41
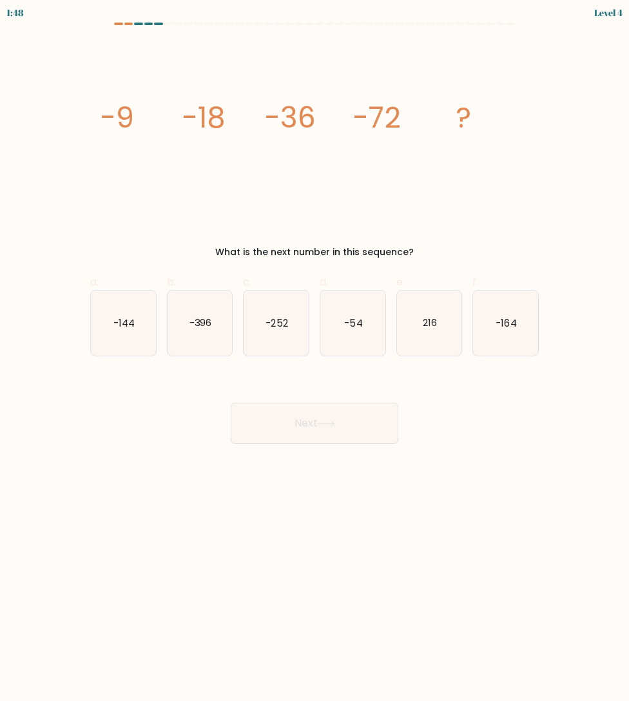
click at [516, 320] on text "-164" at bounding box center [506, 323] width 21 height 14
click at [315, 351] on input "f. -164" at bounding box center [314, 355] width 1 height 8
radio input "true"
click at [355, 407] on button "Next" at bounding box center [315, 423] width 168 height 41
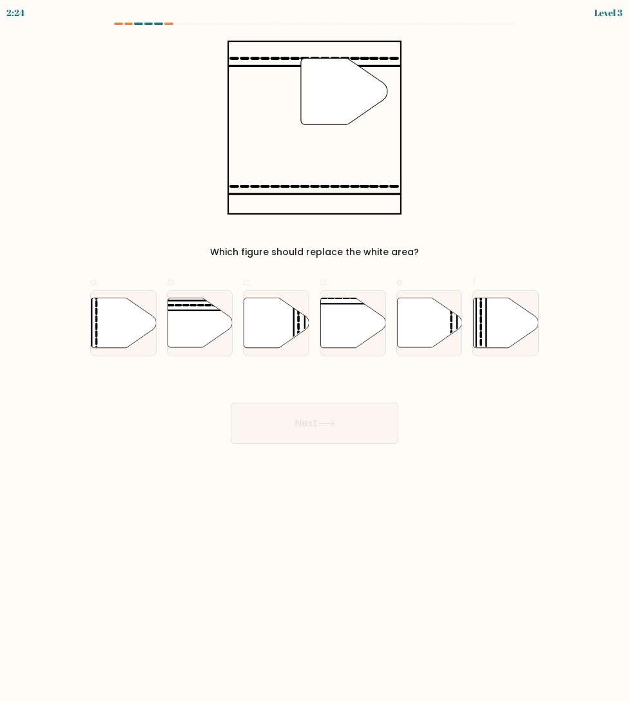
click at [347, 318] on icon at bounding box center [352, 323] width 65 height 50
click at [315, 351] on input "d." at bounding box center [314, 355] width 1 height 8
radio input "true"
click at [355, 421] on button "Next" at bounding box center [315, 423] width 168 height 41
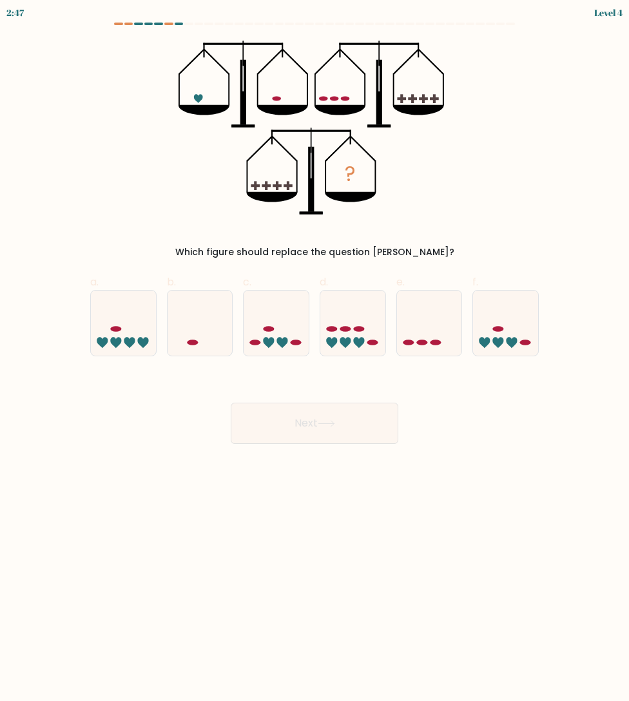
click at [267, 324] on icon at bounding box center [276, 322] width 65 height 53
click at [314, 351] on input "c." at bounding box center [314, 355] width 1 height 8
radio input "true"
click at [316, 423] on button "Next" at bounding box center [315, 423] width 168 height 41
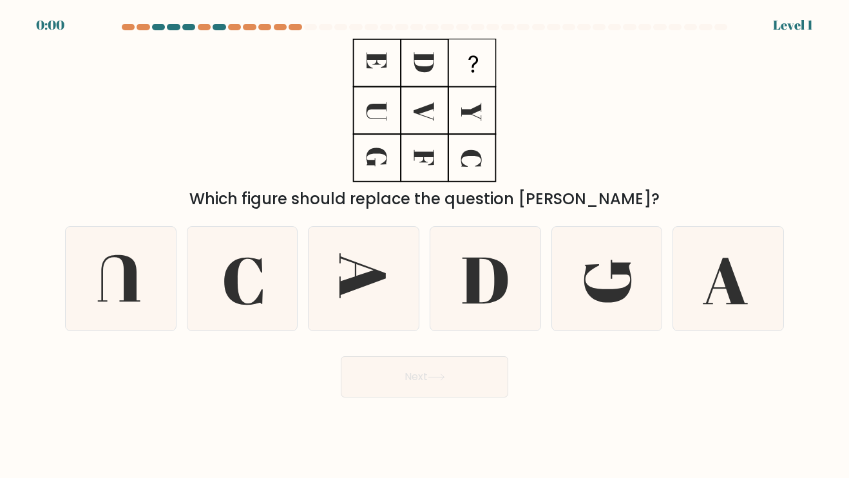
click at [486, 302] on icon at bounding box center [486, 279] width 104 height 104
click at [425, 246] on input "d." at bounding box center [425, 242] width 1 height 6
radio input "true"
click at [485, 302] on icon at bounding box center [485, 278] width 102 height 102
click at [425, 246] on input "d." at bounding box center [425, 242] width 1 height 6
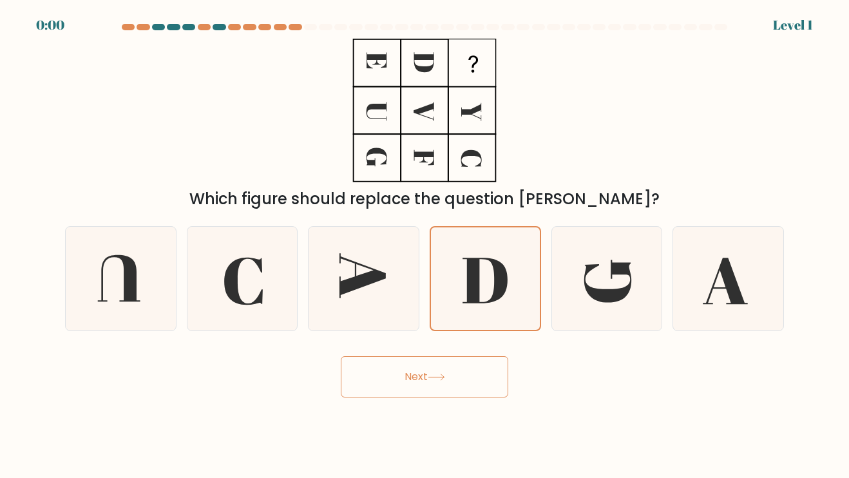
click at [500, 295] on icon at bounding box center [485, 281] width 45 height 46
click at [425, 246] on input "d." at bounding box center [425, 242] width 1 height 6
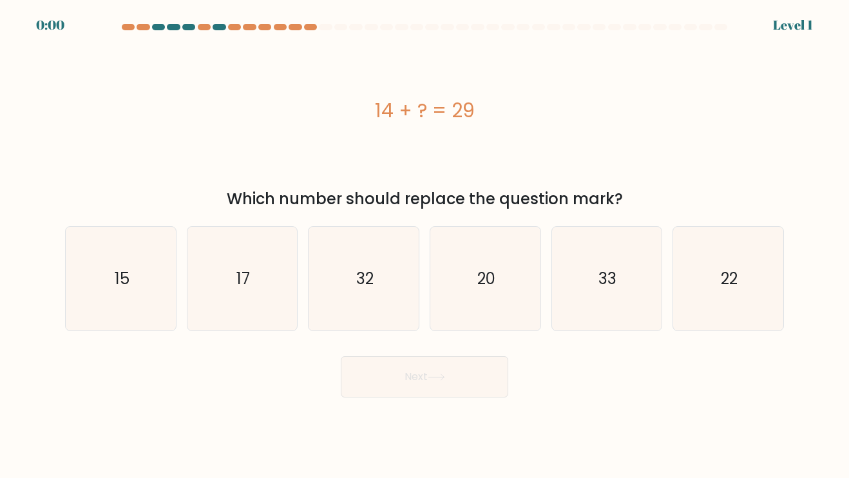
click at [489, 289] on text "20" at bounding box center [487, 278] width 18 height 21
click at [425, 246] on input "d. 20" at bounding box center [425, 242] width 1 height 6
radio input "true"
click at [501, 305] on icon "20" at bounding box center [485, 278] width 102 height 102
click at [425, 246] on input "d. 20" at bounding box center [425, 242] width 1 height 6
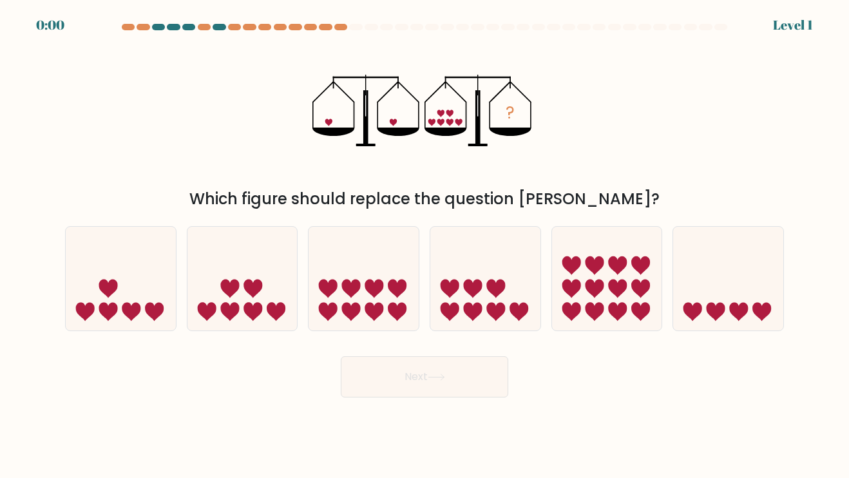
click at [501, 295] on icon at bounding box center [496, 288] width 19 height 19
click at [425, 246] on input "d." at bounding box center [425, 242] width 1 height 6
radio input "true"
click at [500, 294] on icon at bounding box center [496, 288] width 19 height 19
click at [425, 246] on input "d." at bounding box center [425, 242] width 1 height 6
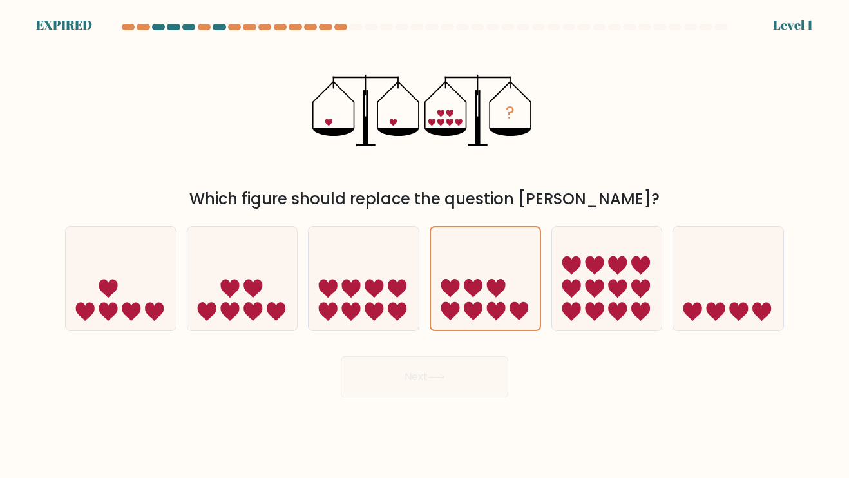
click at [502, 295] on icon at bounding box center [496, 288] width 19 height 19
click at [425, 246] on input "d." at bounding box center [425, 242] width 1 height 6
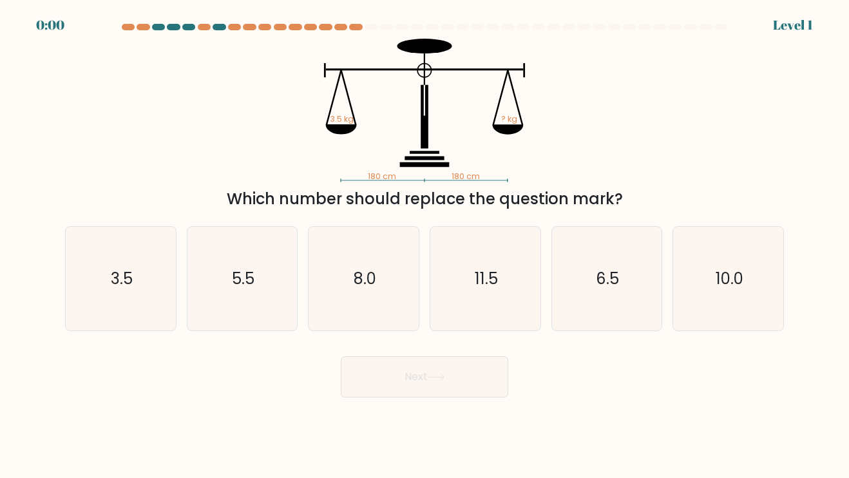
click at [503, 291] on icon "11.5" at bounding box center [486, 279] width 104 height 104
click at [425, 246] on input "d. 11.5" at bounding box center [425, 242] width 1 height 6
radio input "true"
click at [507, 289] on icon "11.5" at bounding box center [485, 278] width 102 height 102
click at [425, 246] on input "d. 11.5" at bounding box center [425, 242] width 1 height 6
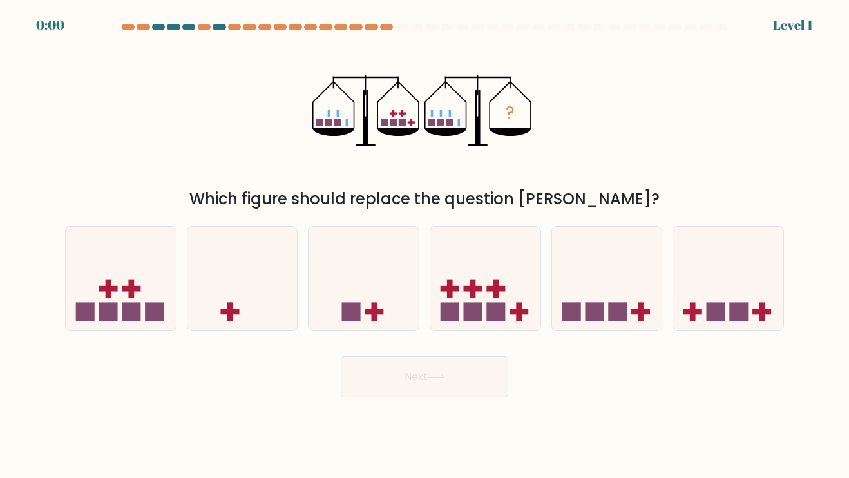
click at [499, 288] on icon at bounding box center [486, 278] width 110 height 91
click at [425, 246] on input "d." at bounding box center [425, 242] width 1 height 6
radio input "true"
click at [499, 288] on icon at bounding box center [485, 278] width 109 height 90
click at [425, 246] on input "d." at bounding box center [425, 242] width 1 height 6
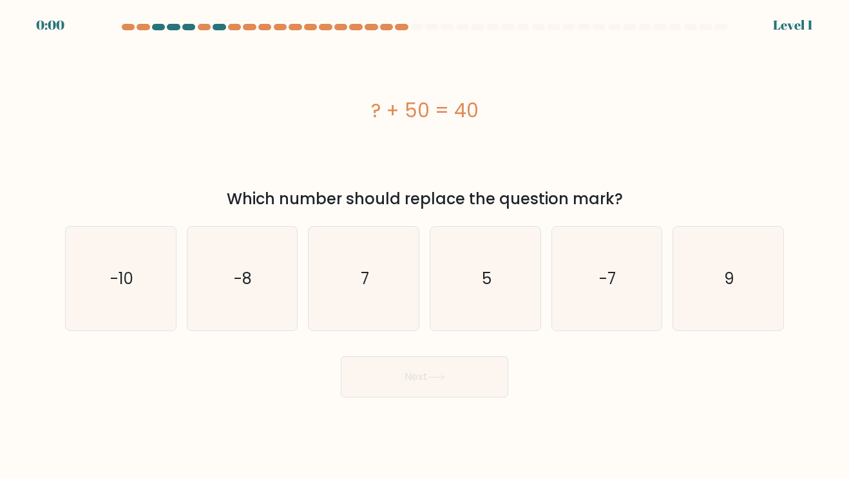
click at [505, 293] on icon "5" at bounding box center [486, 279] width 104 height 104
click at [425, 246] on input "d. 5" at bounding box center [425, 242] width 1 height 6
radio input "true"
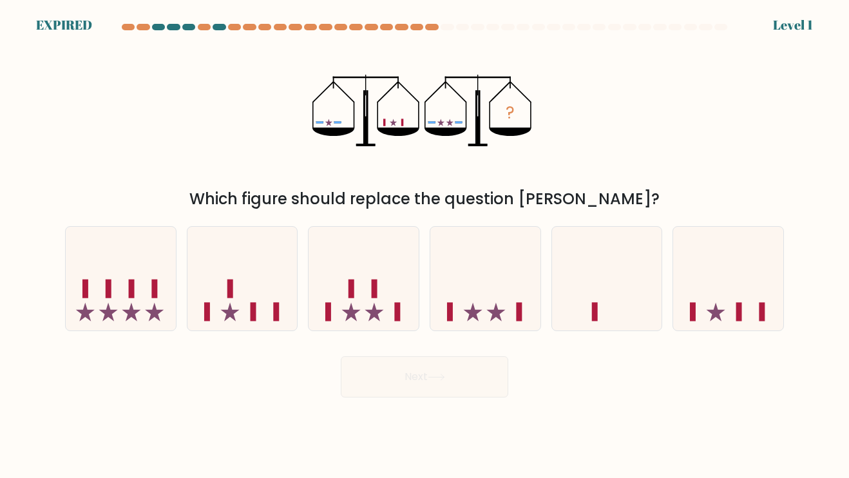
click at [658, 297] on icon at bounding box center [607, 278] width 110 height 91
click at [425, 246] on input "e." at bounding box center [425, 242] width 1 height 6
radio input "true"
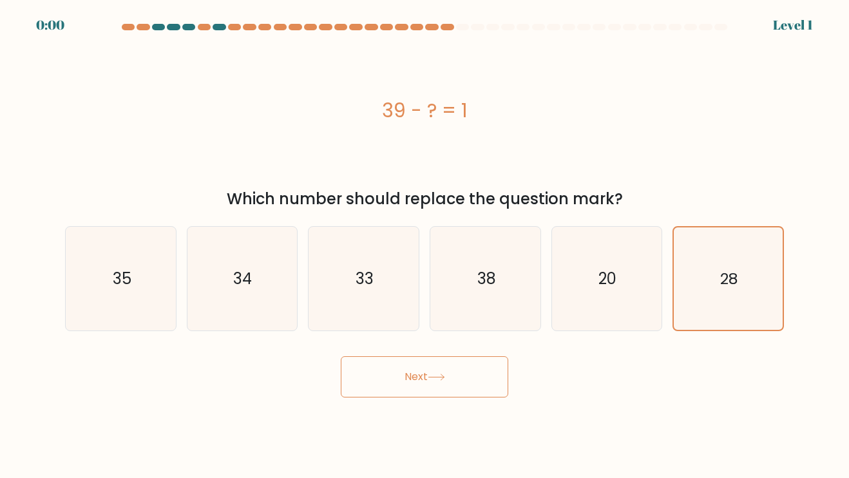
click at [740, 287] on icon "28" at bounding box center [728, 278] width 102 height 102
click at [425, 246] on input "f. 28" at bounding box center [425, 242] width 1 height 6
click at [732, 284] on text "28" at bounding box center [730, 277] width 18 height 21
click at [425, 246] on input "f. 28" at bounding box center [425, 242] width 1 height 6
click at [727, 269] on icon "28" at bounding box center [728, 278] width 102 height 102
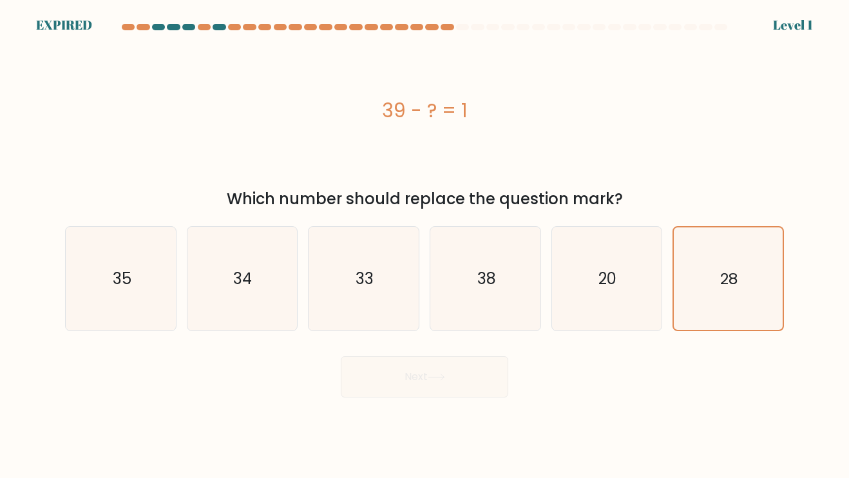
click at [425, 246] on input "f. 28" at bounding box center [425, 242] width 1 height 6
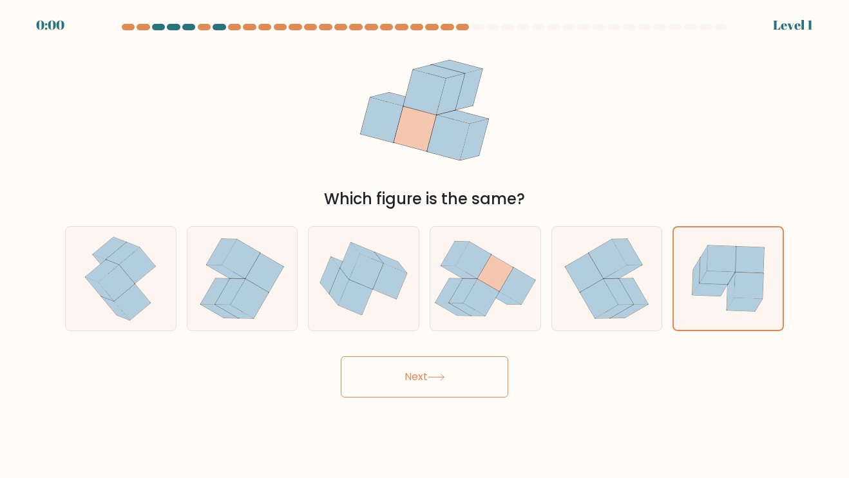
click at [722, 266] on icon at bounding box center [722, 259] width 29 height 26
click at [425, 246] on input "f." at bounding box center [425, 242] width 1 height 6
click at [722, 268] on icon at bounding box center [722, 259] width 29 height 26
click at [425, 246] on input "f." at bounding box center [425, 242] width 1 height 6
